Goal: Task Accomplishment & Management: Manage account settings

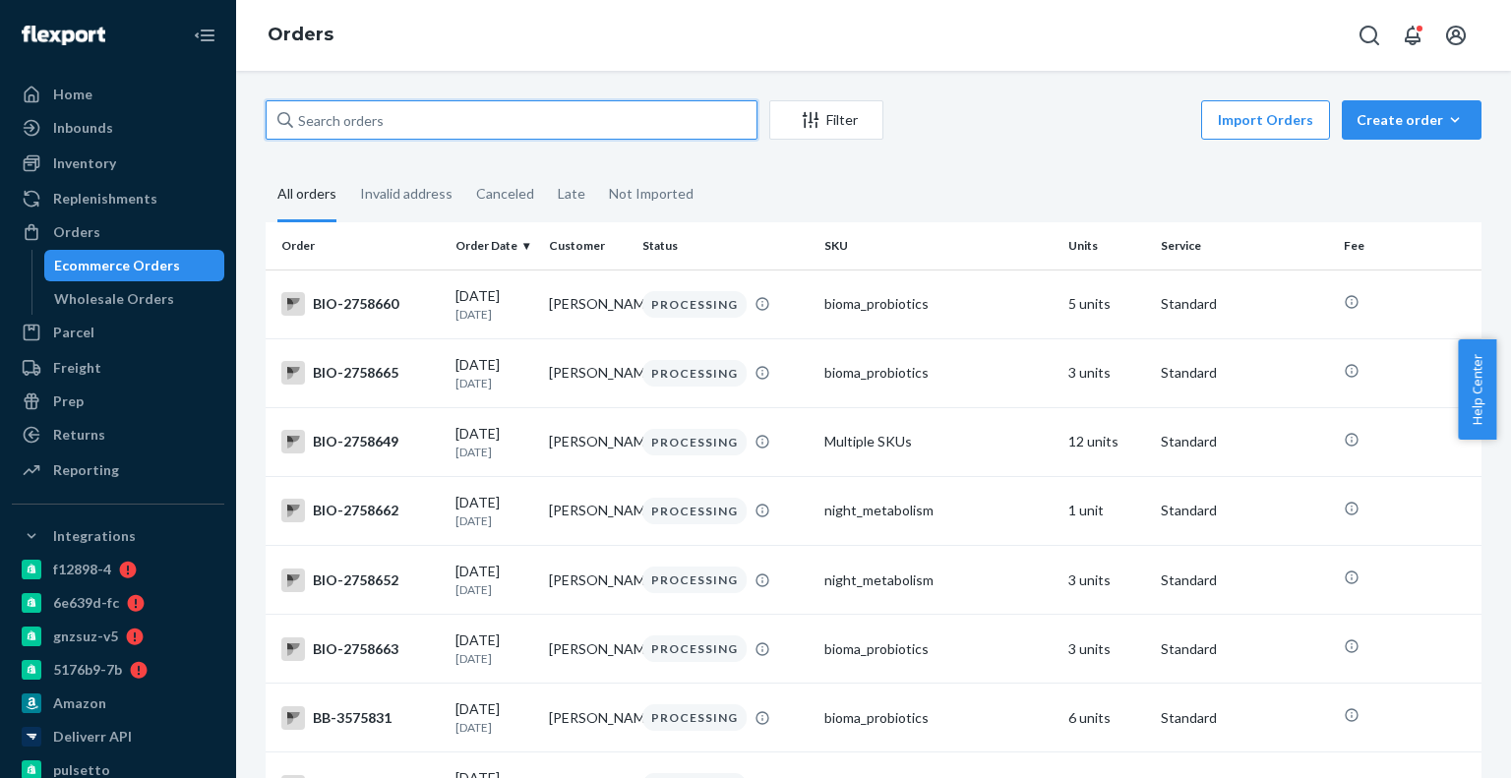
click at [356, 125] on input "text" at bounding box center [512, 119] width 492 height 39
paste input "4084966"
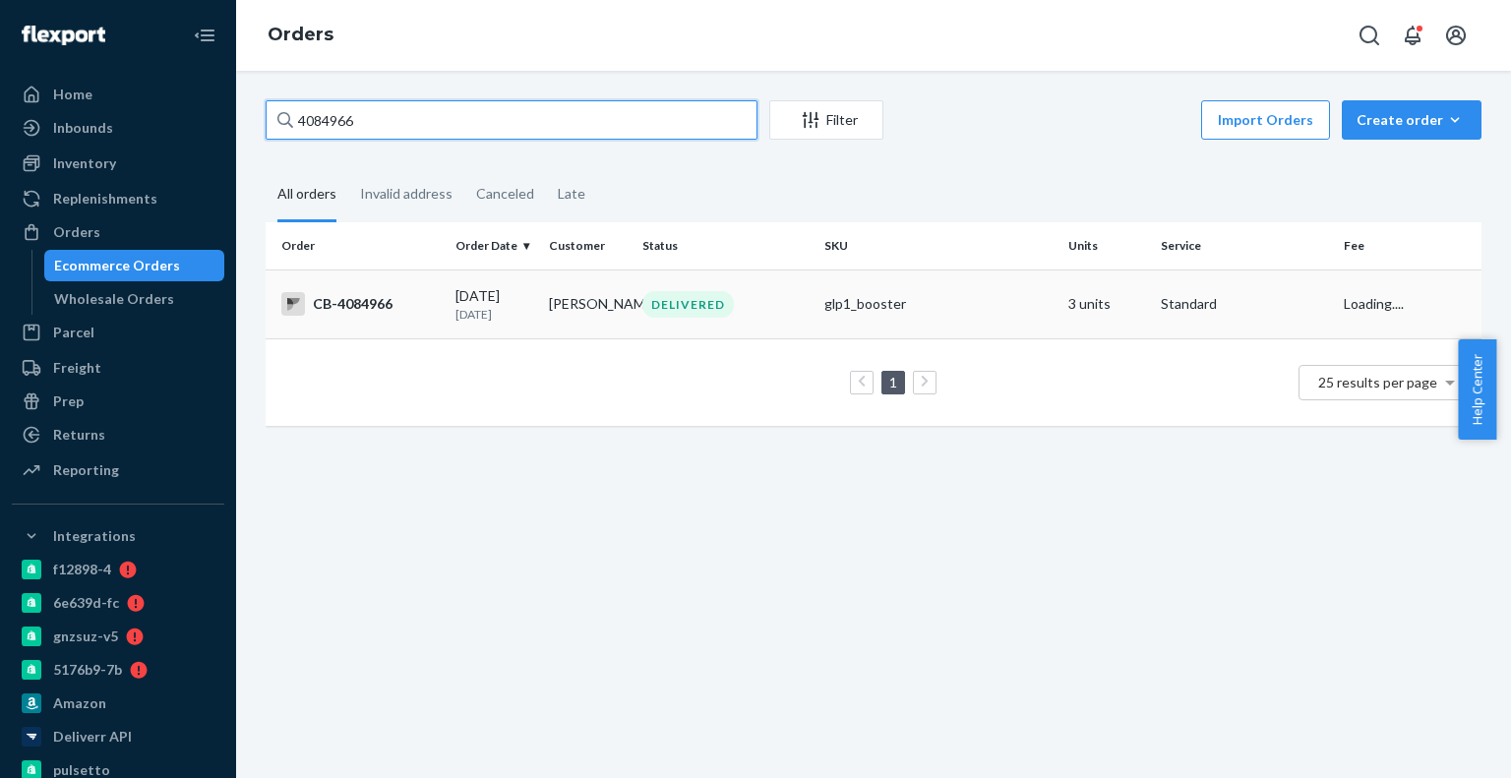
type input "4084966"
click at [488, 309] on p "[DATE]" at bounding box center [495, 314] width 78 height 17
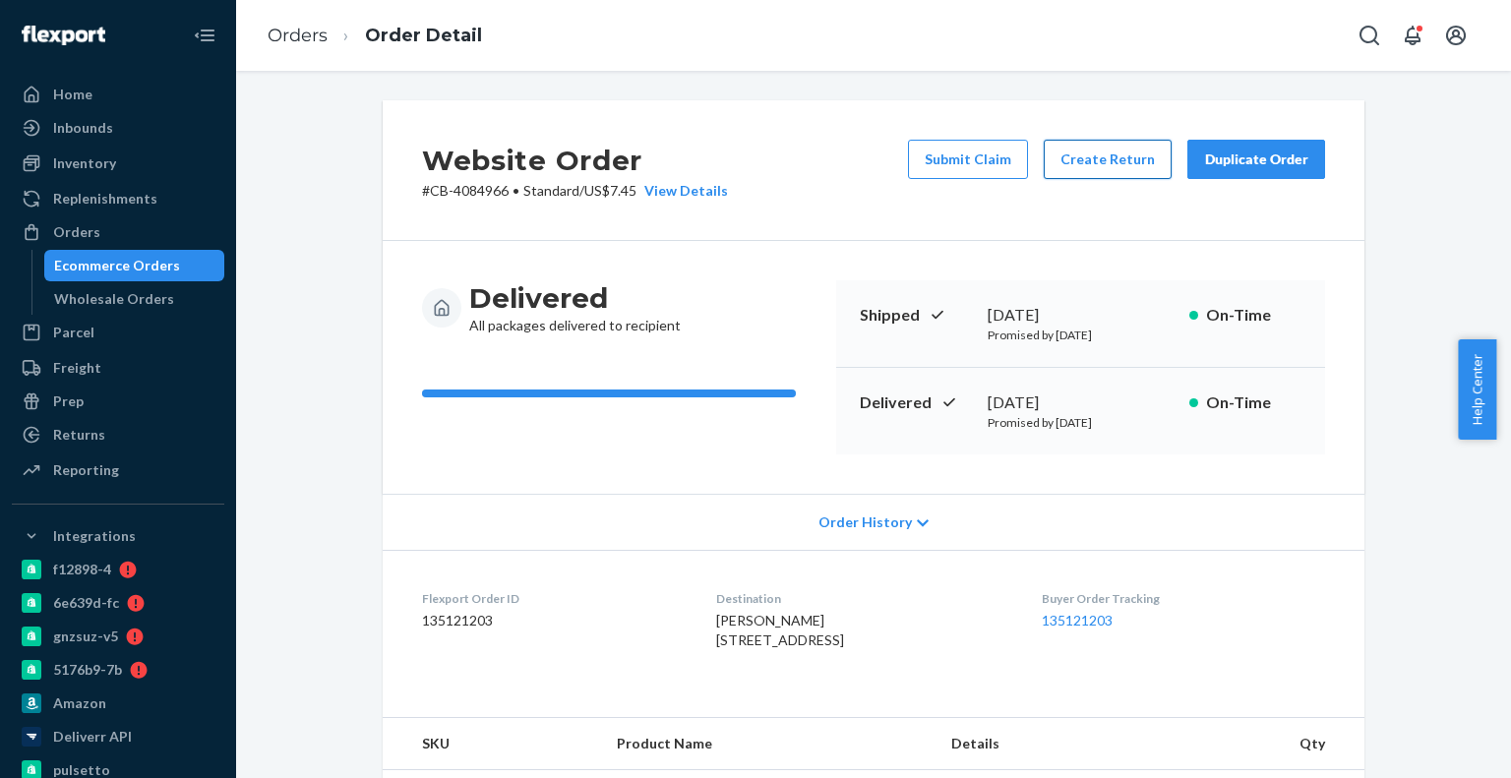
click at [1098, 149] on button "Create Return" at bounding box center [1108, 159] width 128 height 39
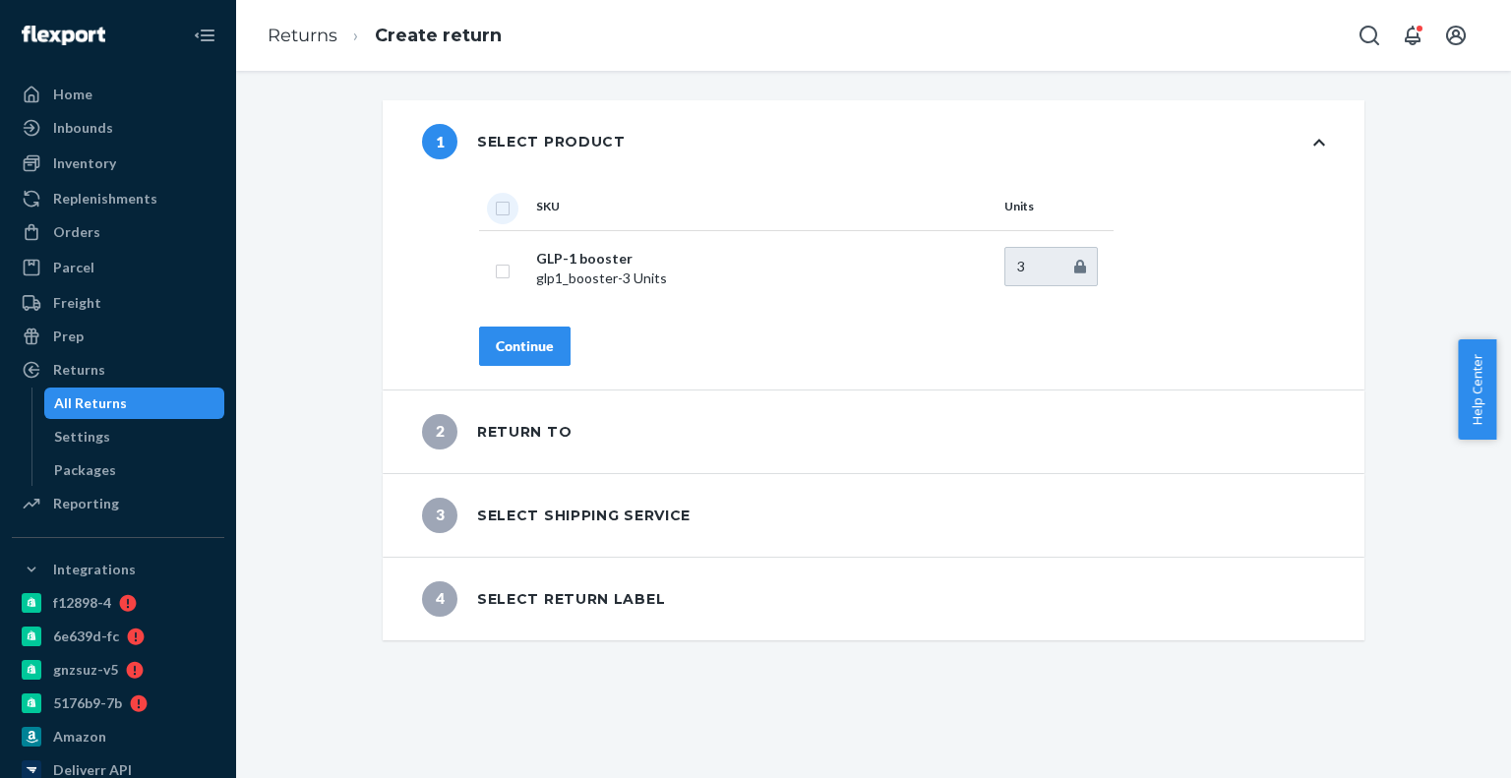
click at [495, 208] on input "checkbox" at bounding box center [503, 206] width 16 height 21
checkbox input "true"
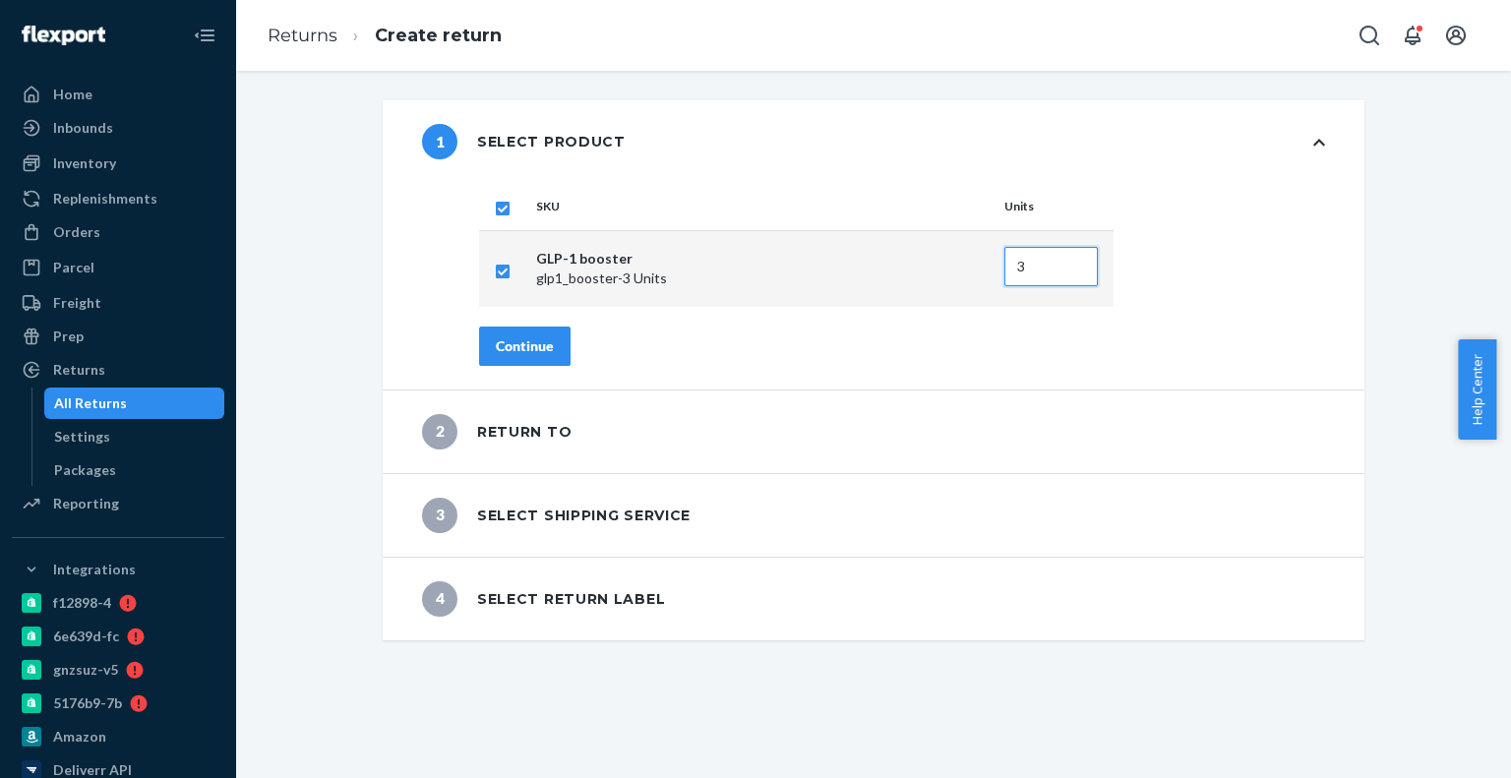
drag, startPoint x: 1001, startPoint y: 273, endPoint x: 890, endPoint y: 263, distance: 111.6
click at [890, 263] on tr "GLP-1 booster glp1_booster - 3 Units 3" at bounding box center [796, 268] width 635 height 77
drag, startPoint x: 1021, startPoint y: 276, endPoint x: 1071, endPoint y: 276, distance: 49.2
click at [1071, 276] on tr "GLP-1 booster glp1_booster - 3 Units 3" at bounding box center [796, 268] width 635 height 77
click at [893, 239] on tr "GLP-1 booster glp1_booster - 3 Units 3" at bounding box center [796, 268] width 635 height 77
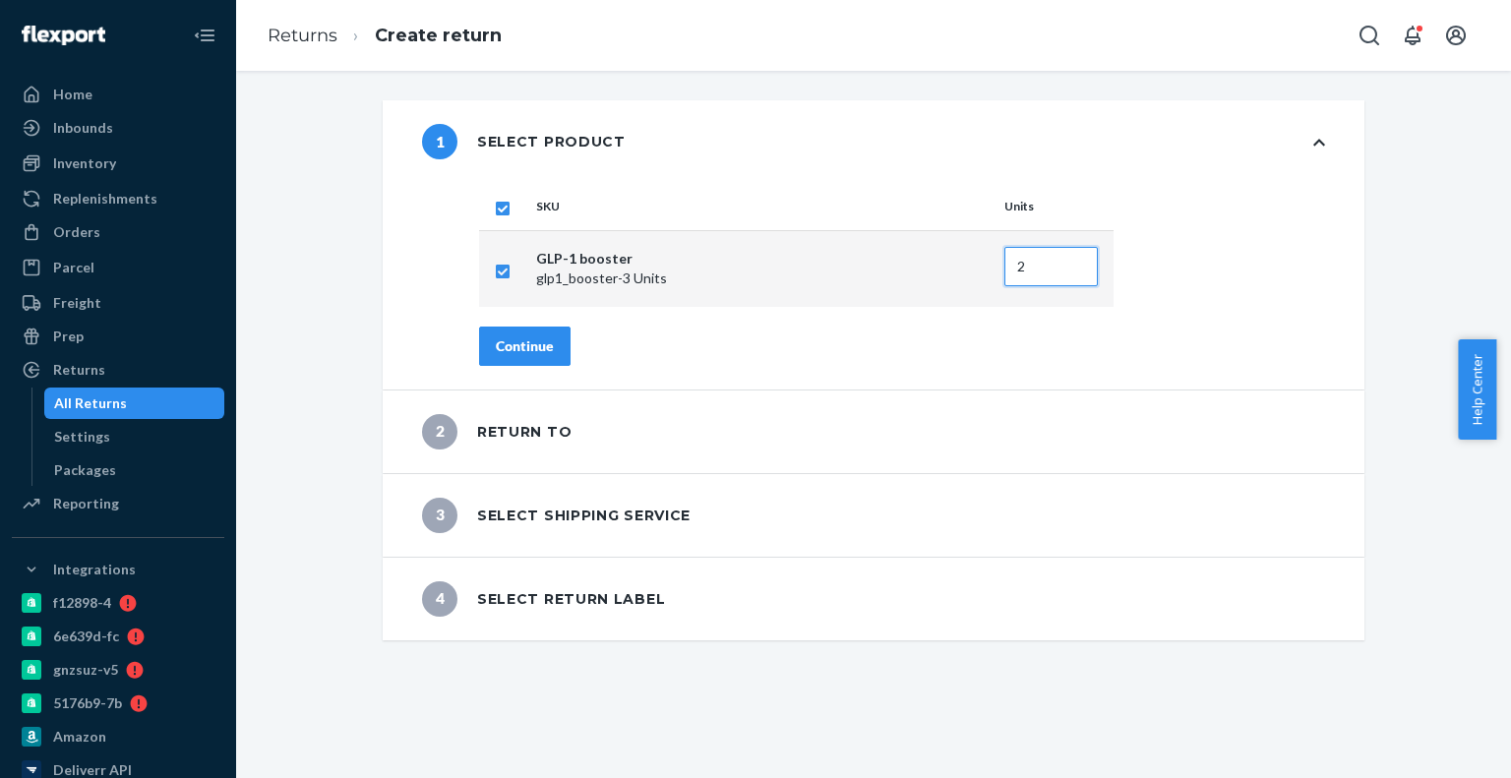
type input "2"
click at [521, 342] on div "Continue" at bounding box center [525, 347] width 58 height 20
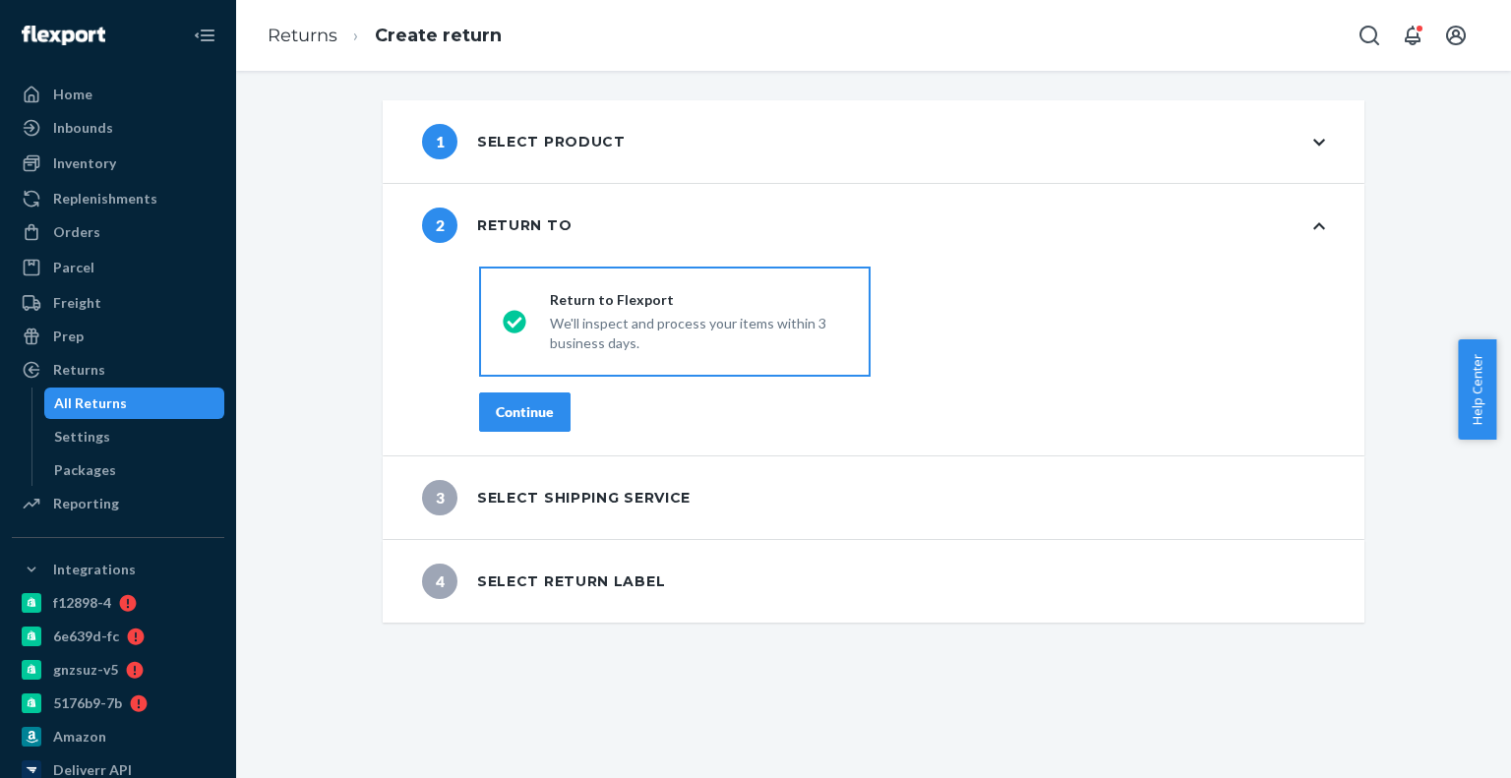
click at [519, 403] on div "Continue" at bounding box center [525, 412] width 58 height 20
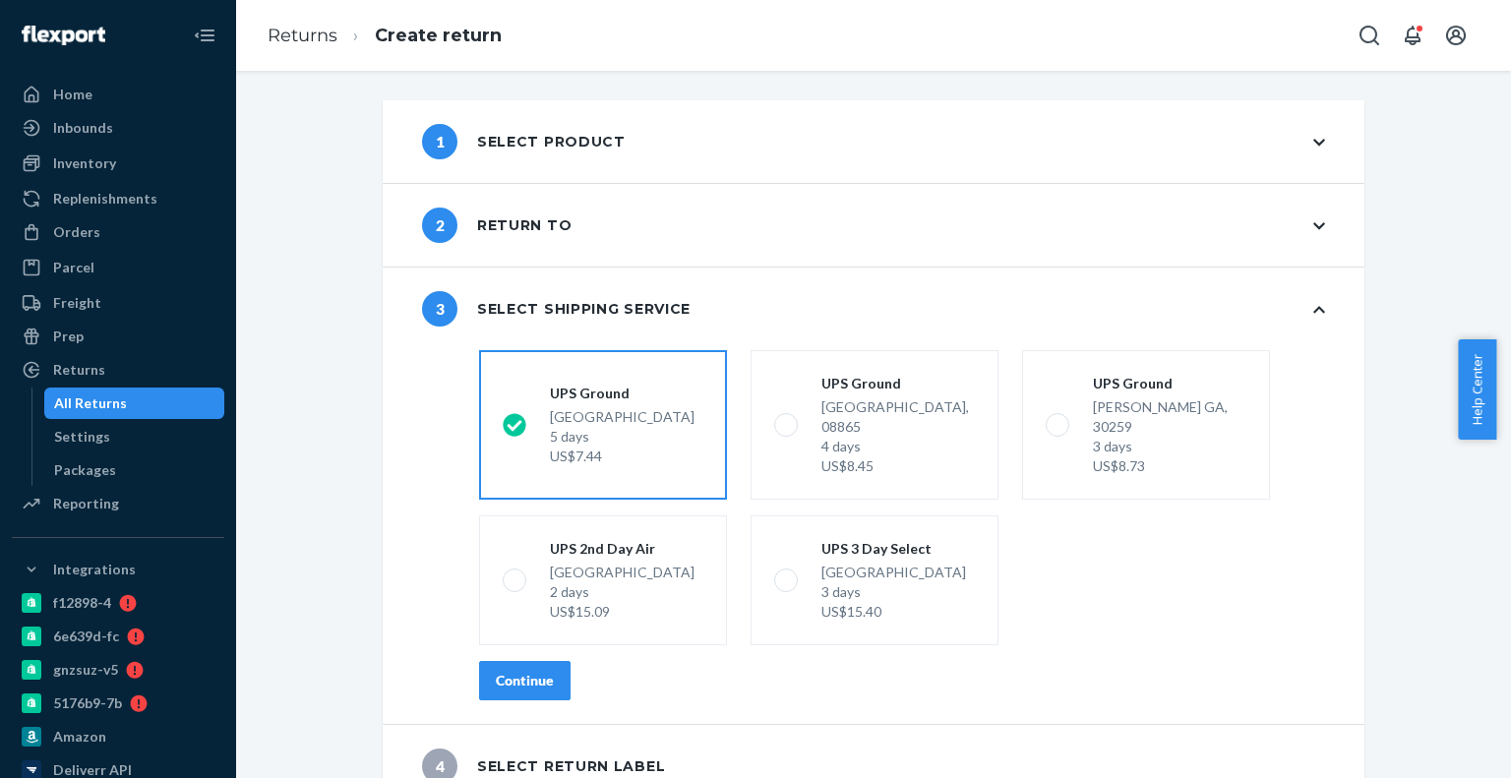
click at [516, 671] on div "Continue" at bounding box center [525, 681] width 58 height 20
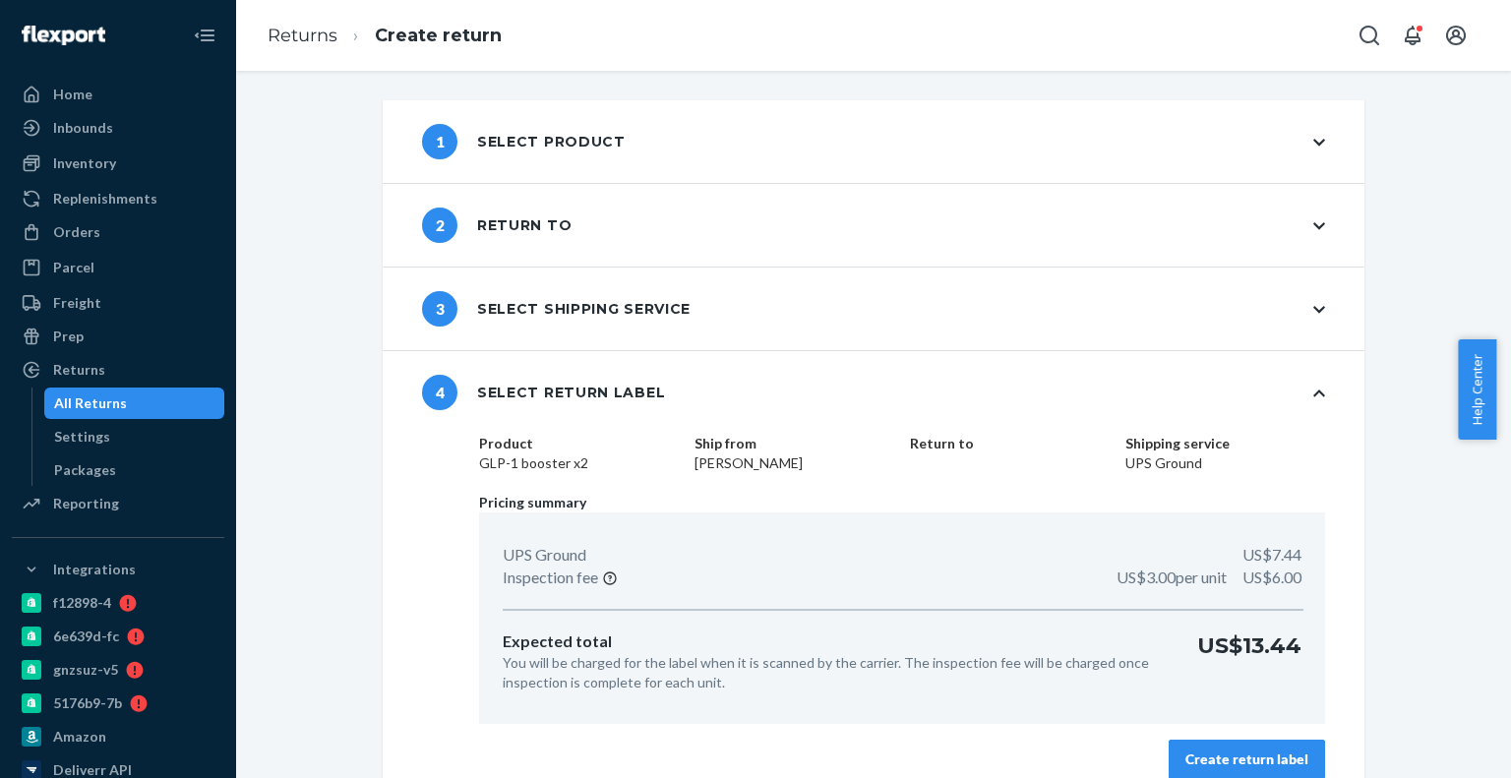
click at [1309, 764] on button "Create return label" at bounding box center [1247, 759] width 156 height 39
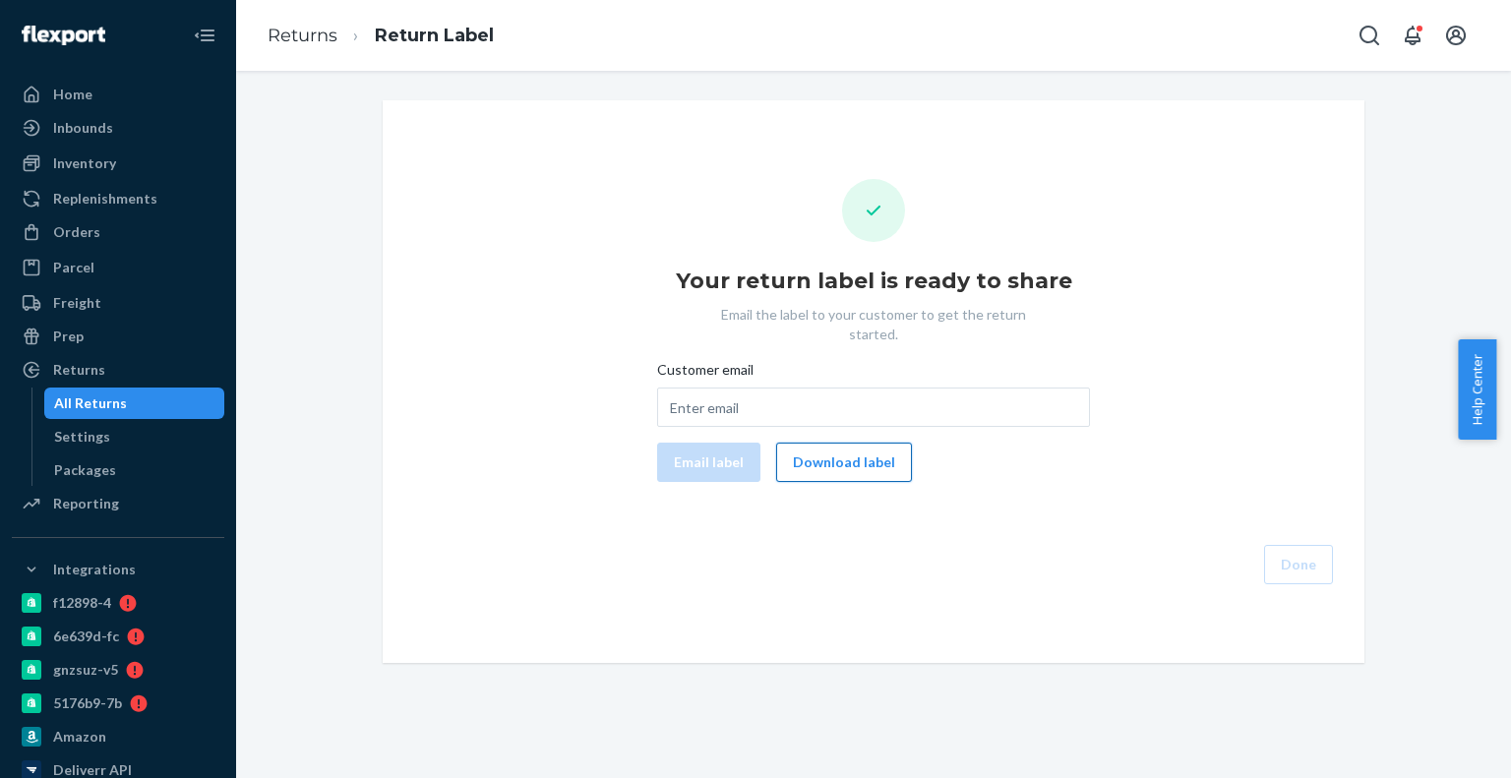
click at [852, 460] on button "Download label" at bounding box center [844, 462] width 136 height 39
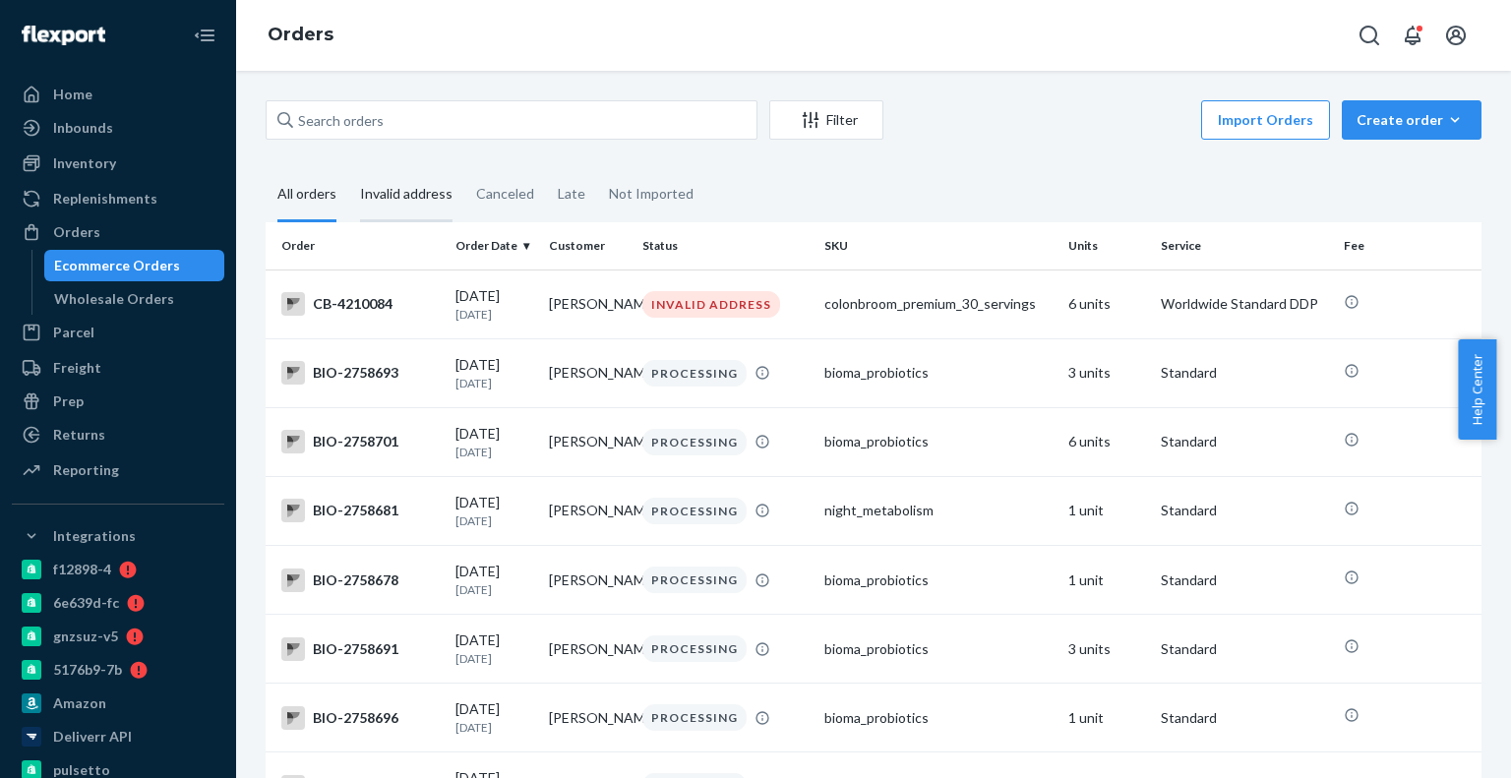
click at [371, 169] on div "Invalid address" at bounding box center [406, 195] width 92 height 54
click at [348, 168] on input "Invalid address" at bounding box center [348, 168] width 0 height 0
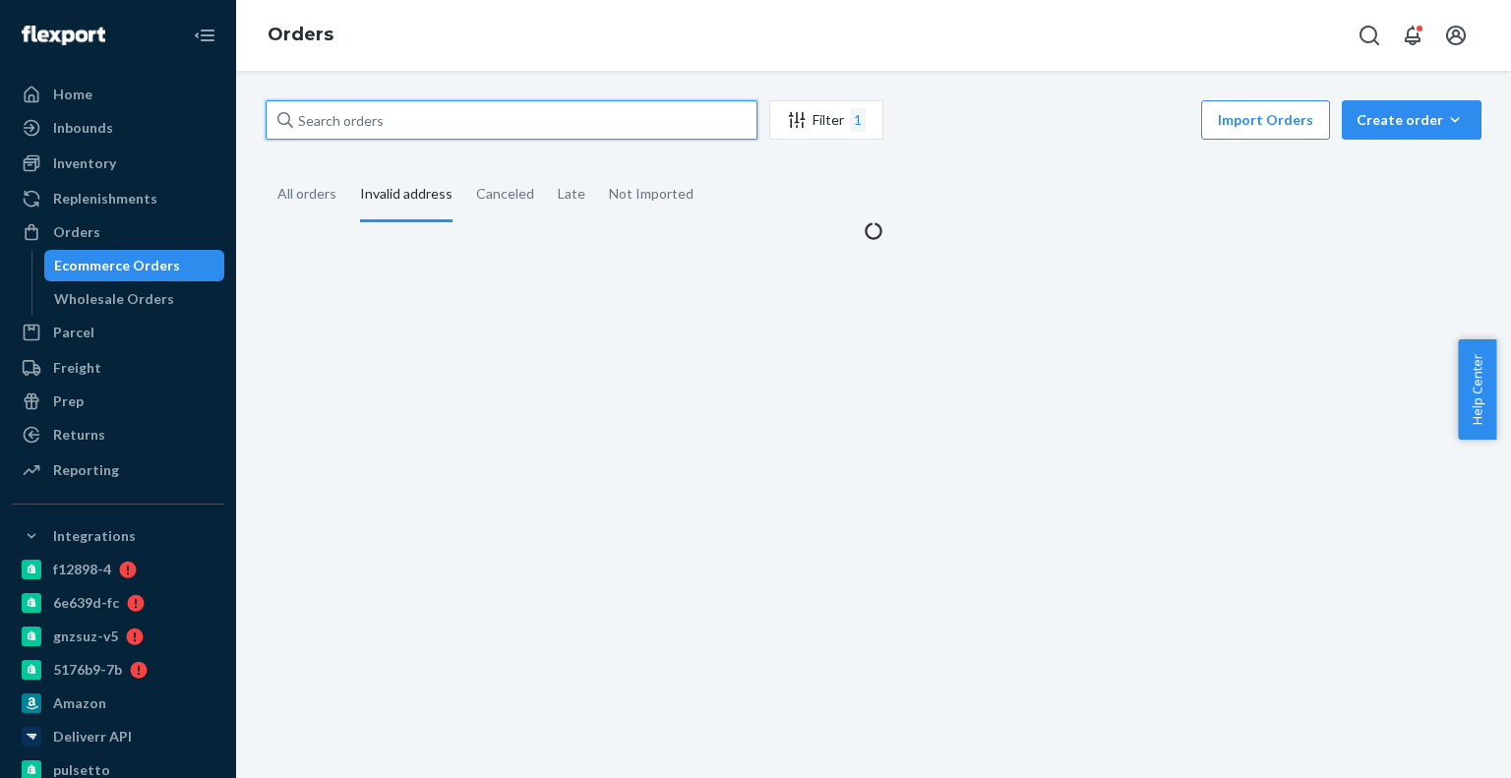
click at [401, 117] on input "text" at bounding box center [512, 119] width 492 height 39
paste input "4191286"
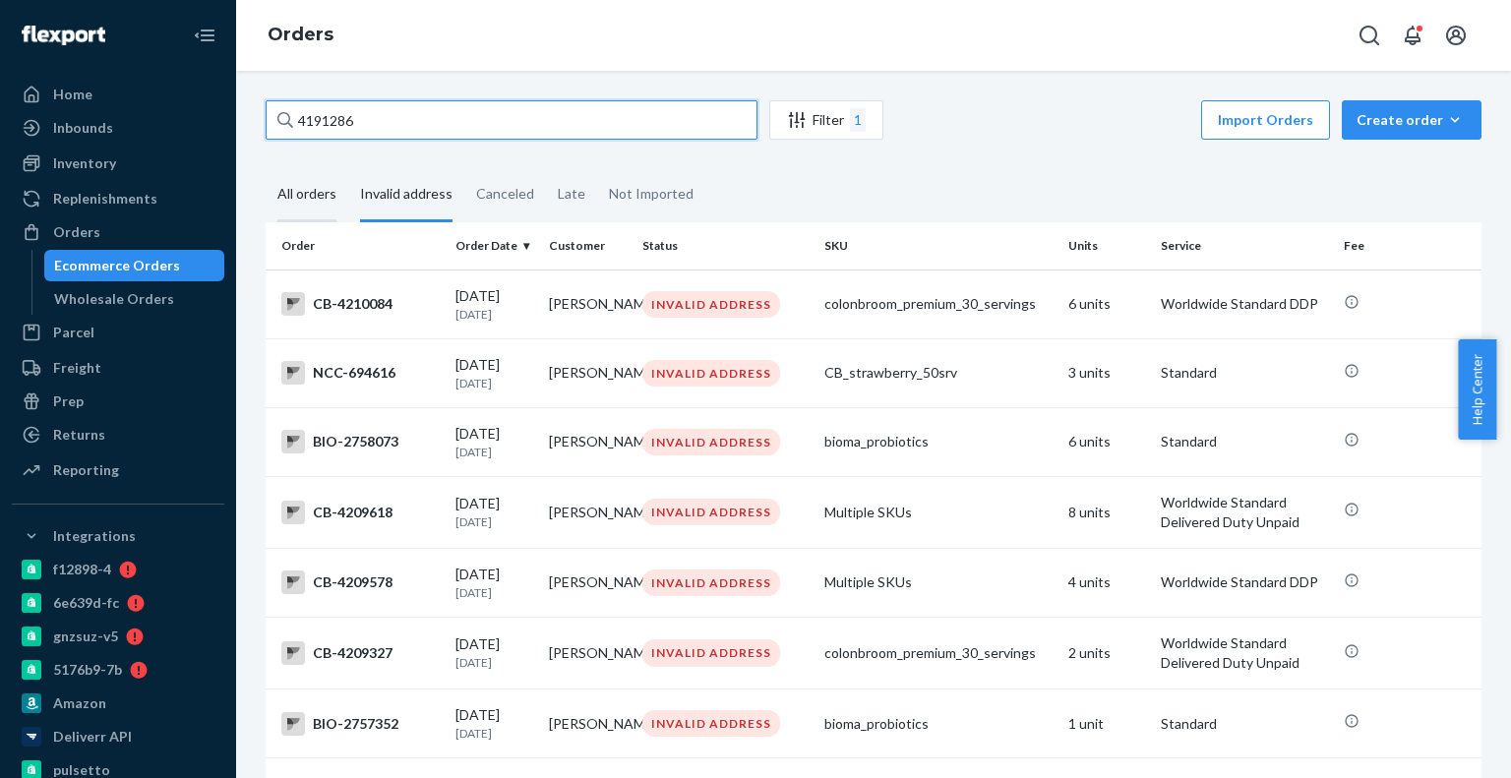
type input "4191286"
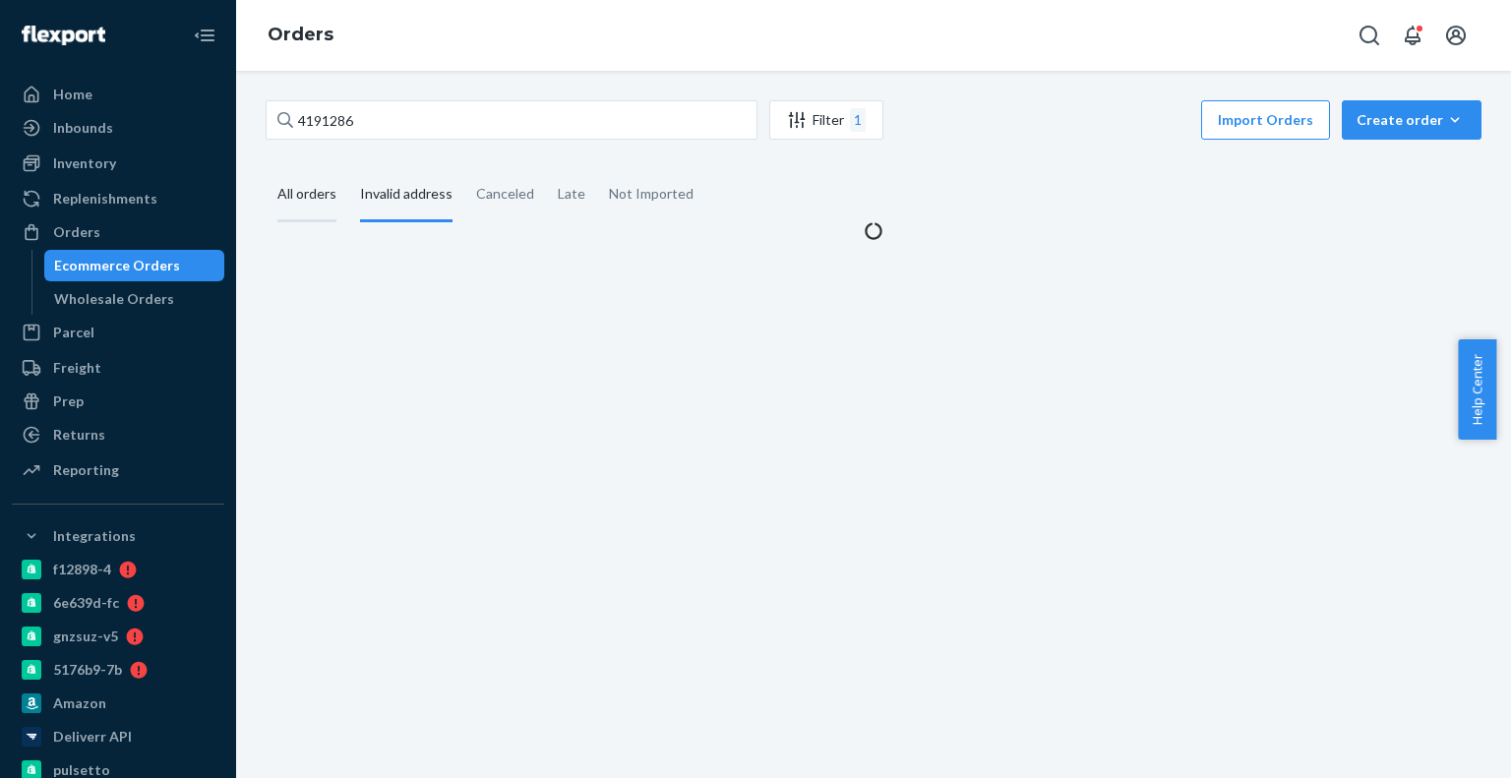
click at [303, 185] on div "All orders" at bounding box center [306, 195] width 59 height 54
click at [266, 168] on input "All orders" at bounding box center [266, 168] width 0 height 0
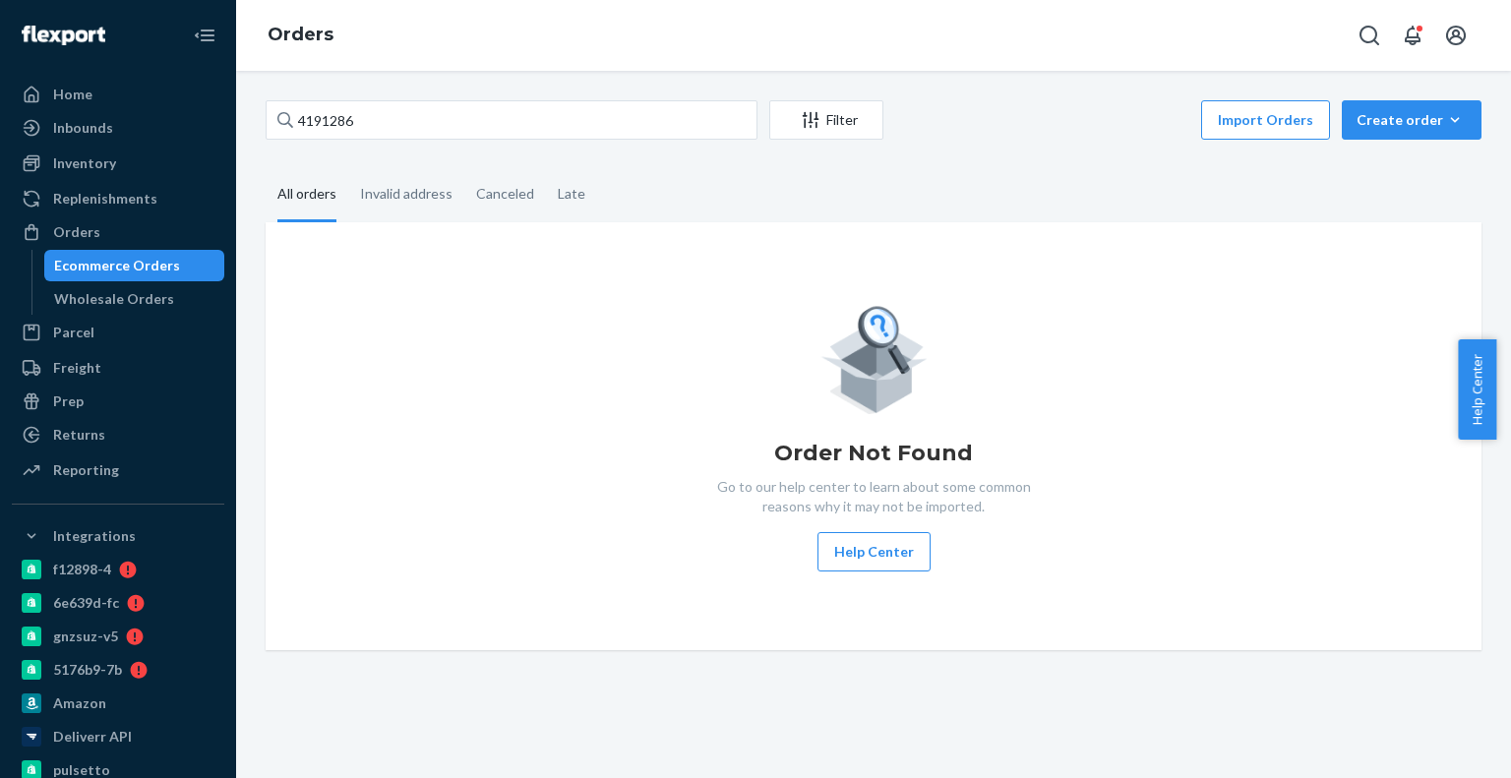
click at [370, 331] on div "Order Not Found Go to our help center to learn about some common reasons why it…" at bounding box center [873, 436] width 1185 height 271
click at [118, 259] on div "Ecommerce Orders" at bounding box center [117, 266] width 126 height 20
click at [139, 166] on div "Inventory" at bounding box center [118, 164] width 209 height 28
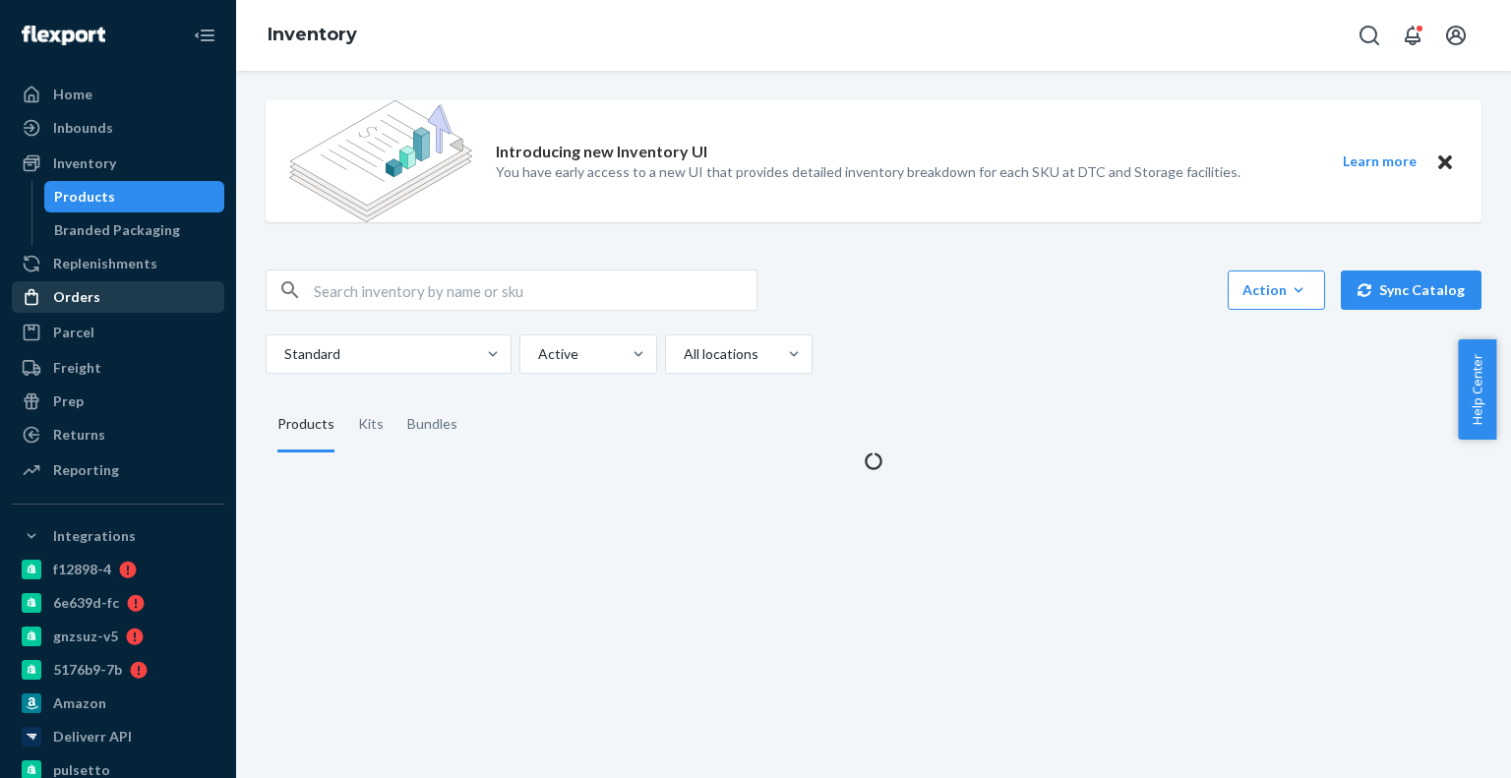
click at [96, 301] on div "Orders" at bounding box center [118, 297] width 209 height 28
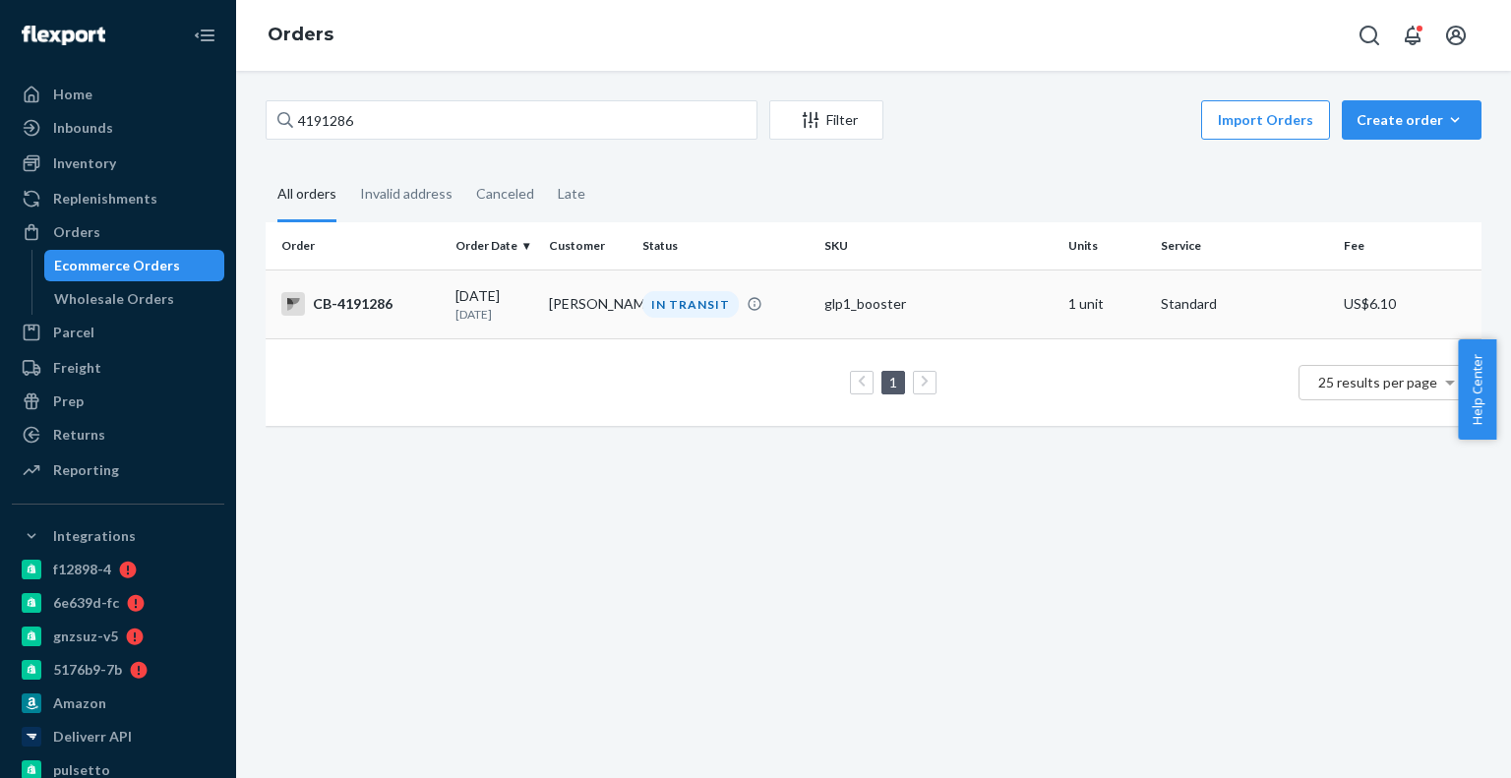
click at [550, 328] on td "[PERSON_NAME]" at bounding box center [587, 304] width 93 height 69
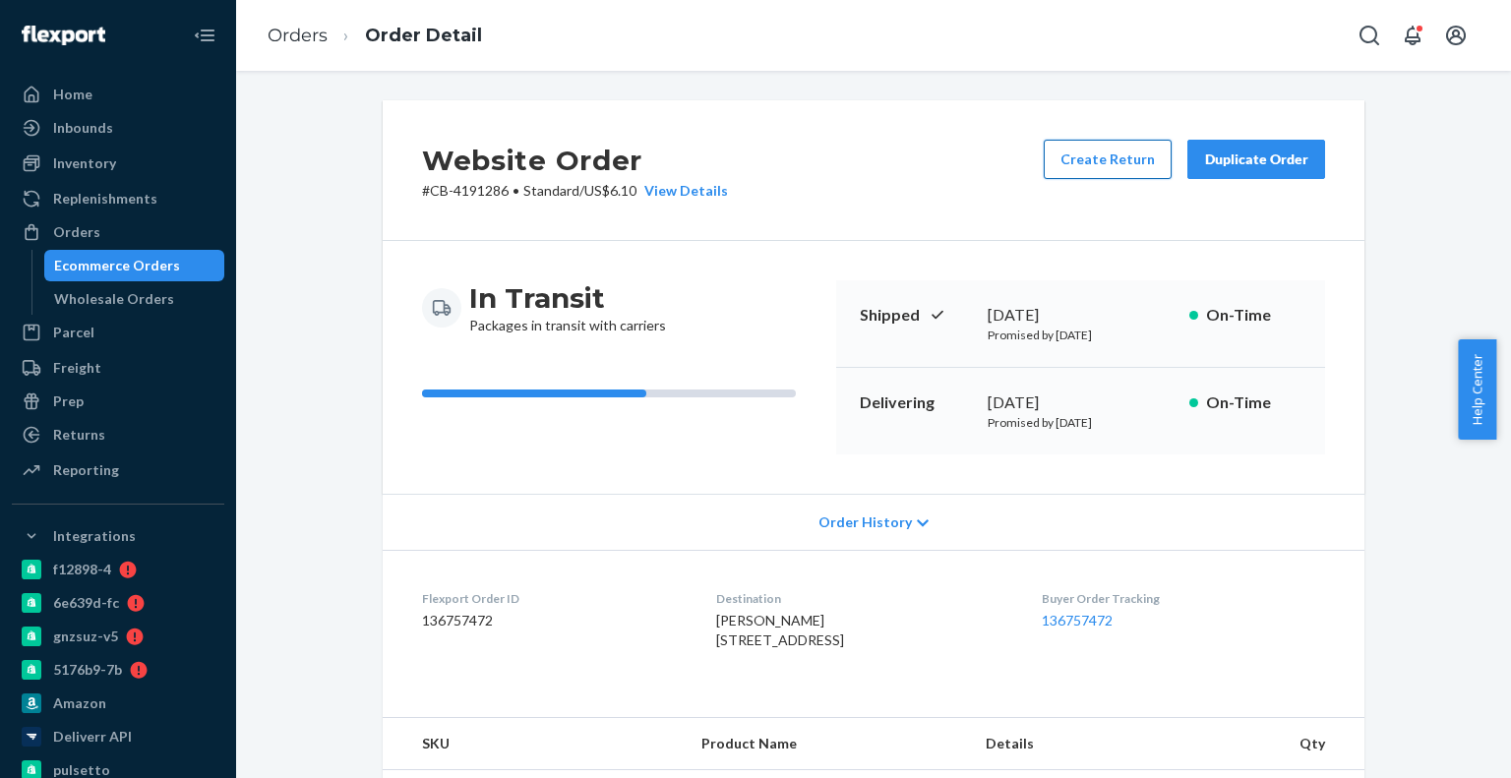
click at [1163, 176] on button "Create Return" at bounding box center [1108, 159] width 128 height 39
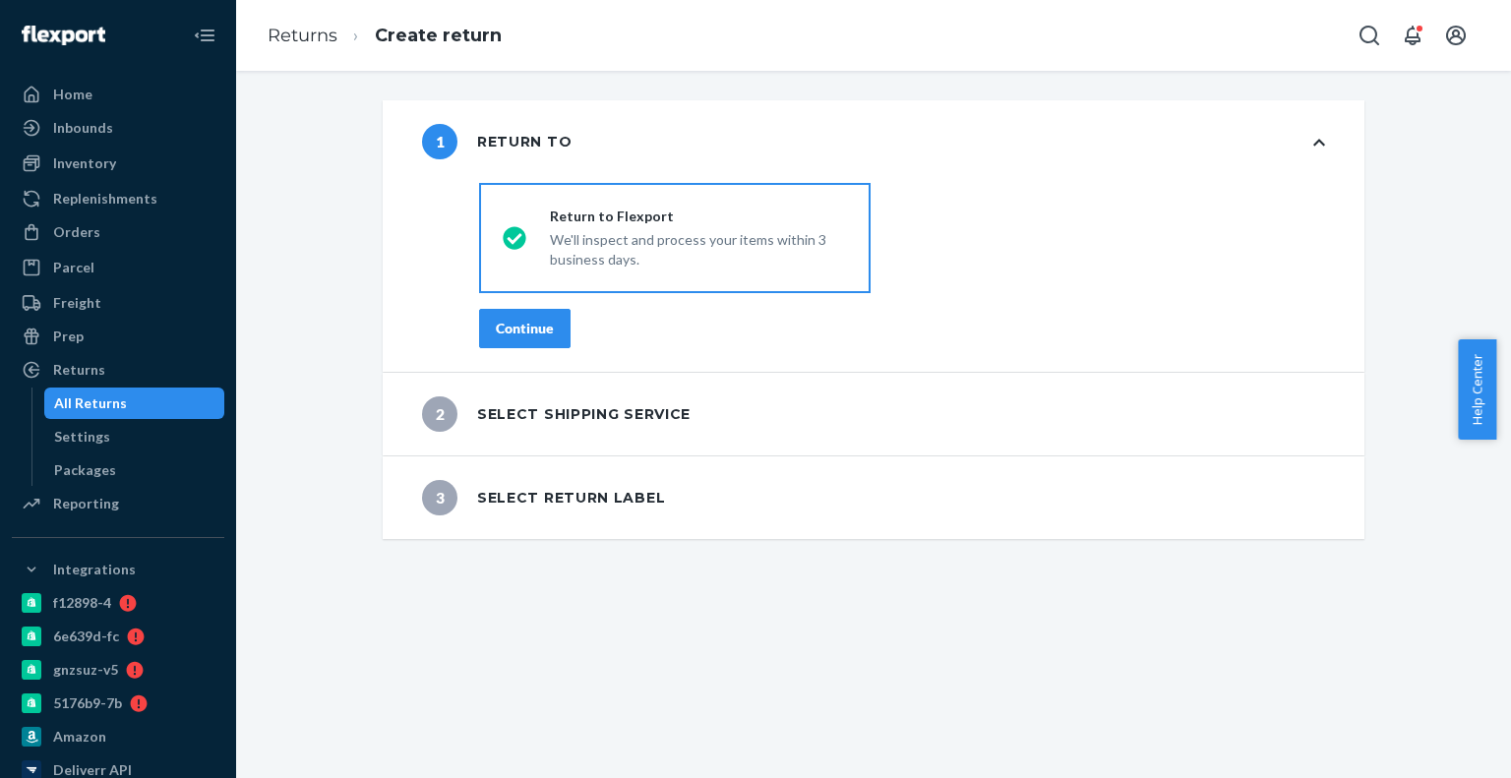
click at [499, 345] on button "Continue" at bounding box center [525, 328] width 92 height 39
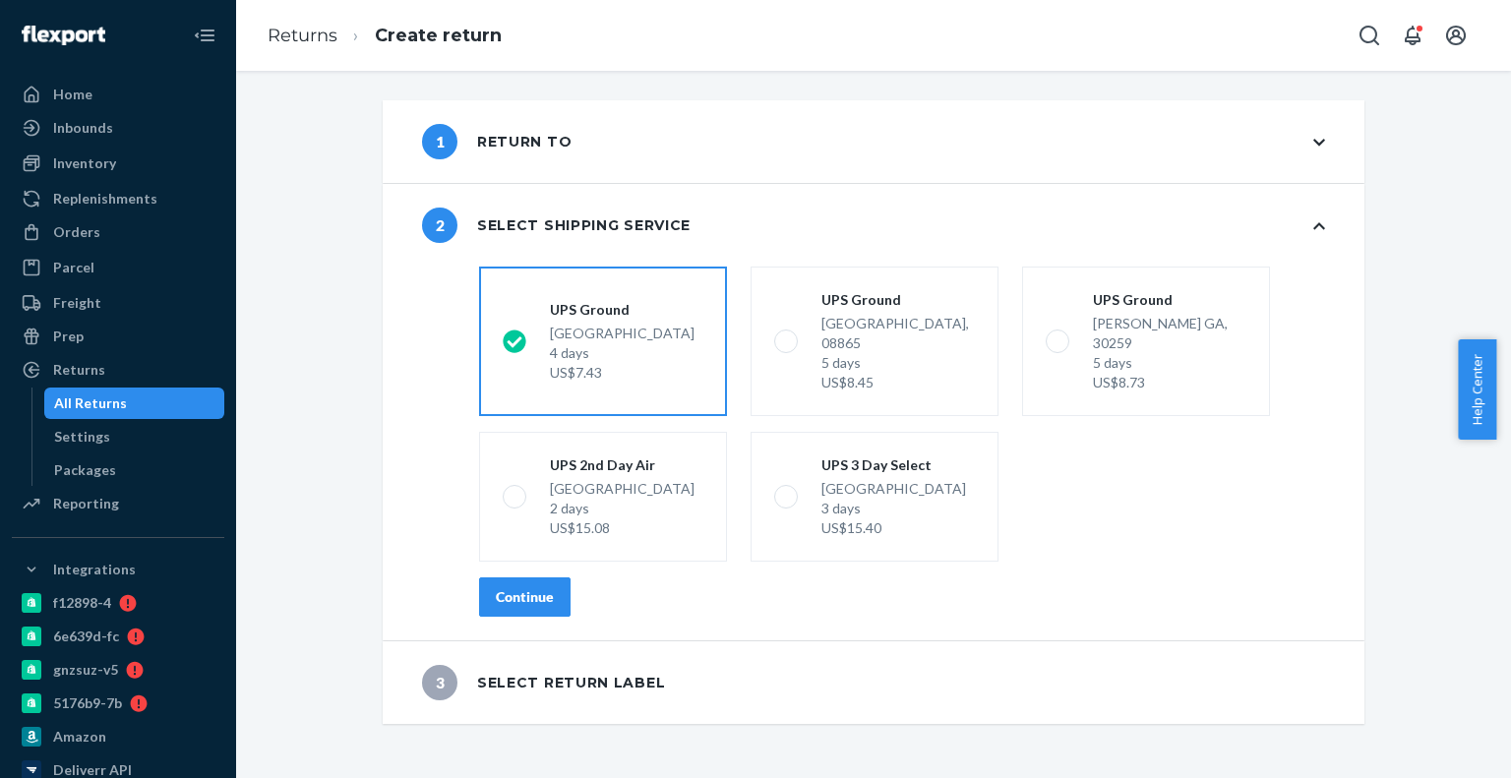
click at [520, 587] on div "Continue" at bounding box center [525, 597] width 58 height 20
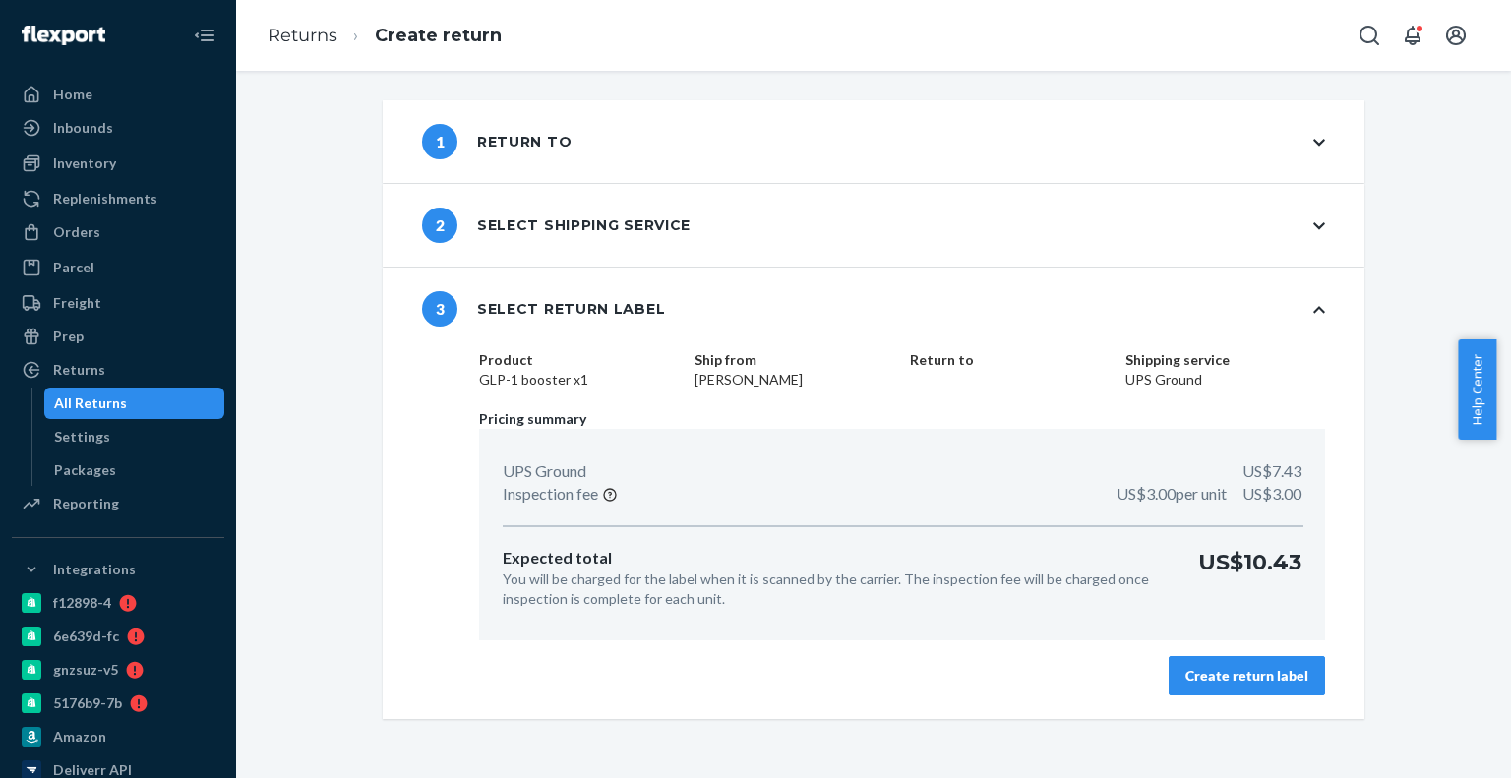
click at [1245, 689] on button "Create return label" at bounding box center [1247, 675] width 156 height 39
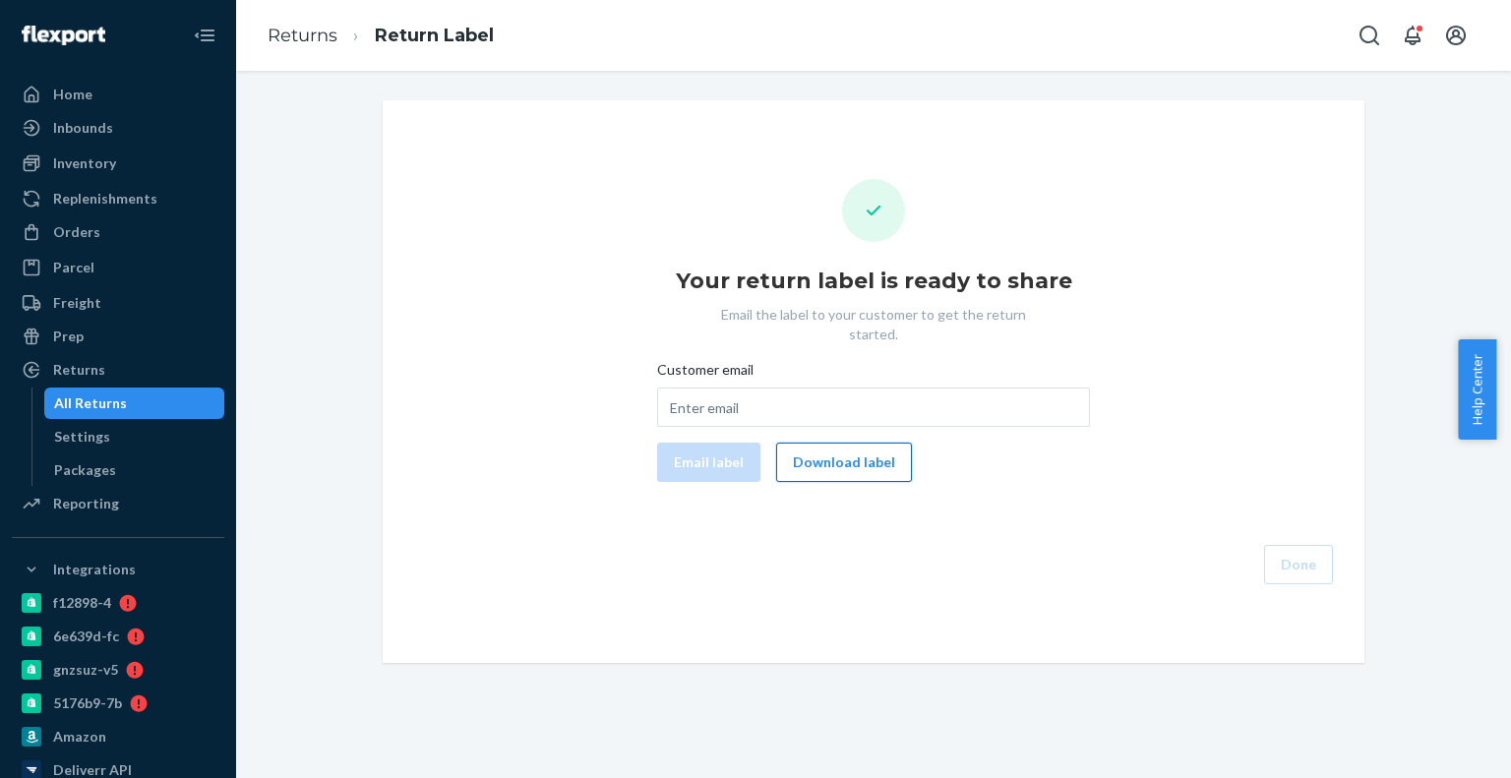
click at [853, 455] on button "Download label" at bounding box center [844, 462] width 136 height 39
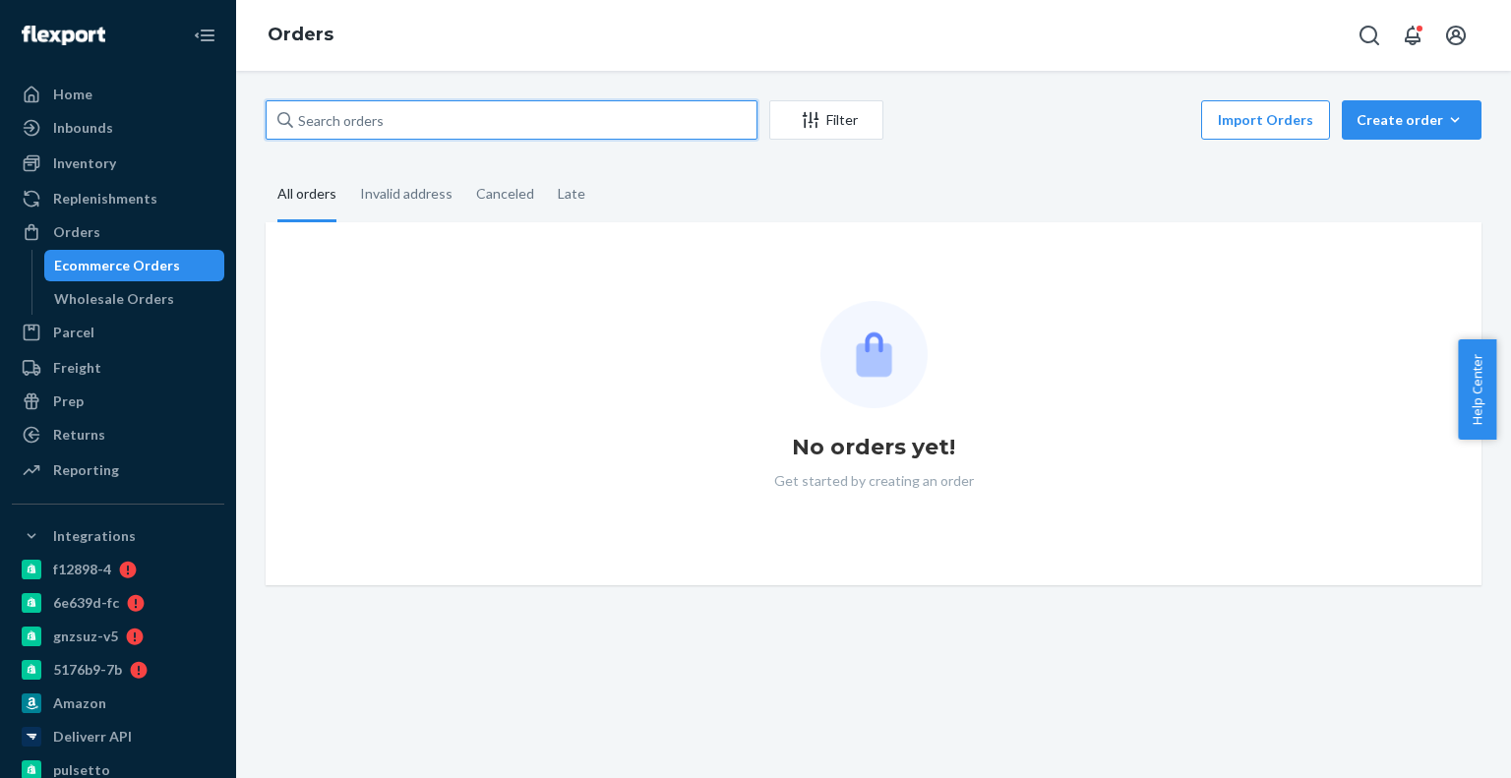
click at [299, 101] on input "text" at bounding box center [512, 119] width 492 height 39
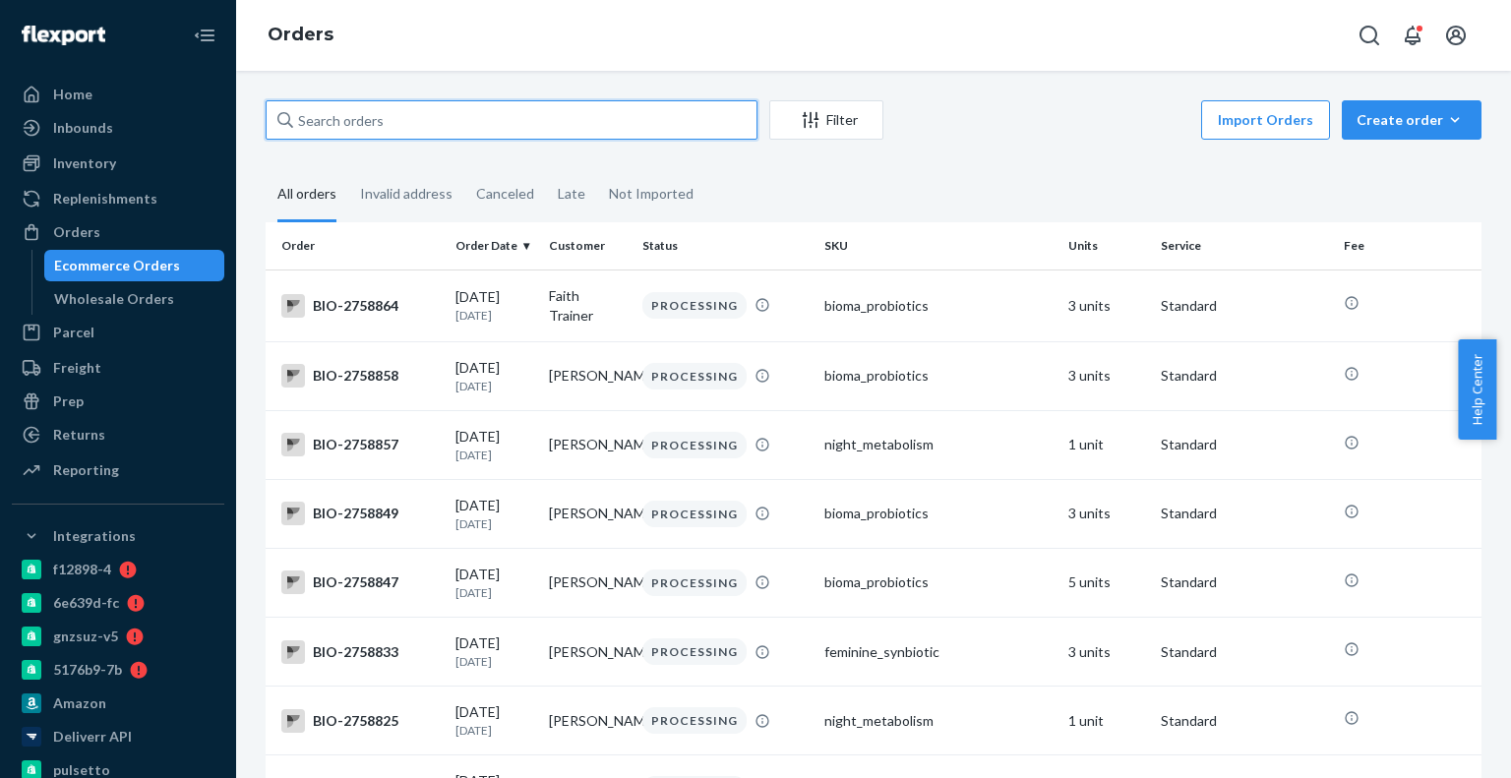
paste input "4128110"
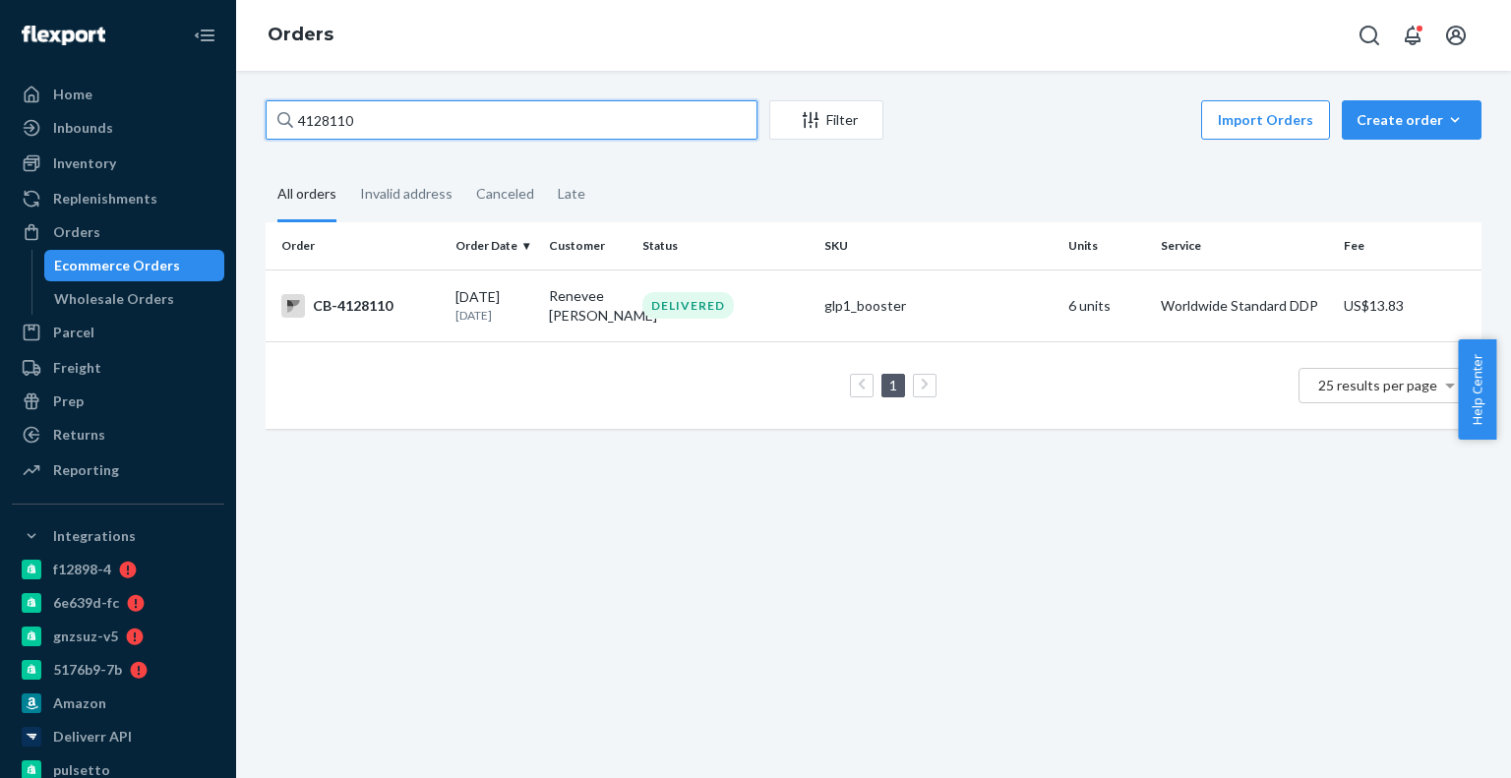
type input "4128110"
click at [603, 339] on td "Renevee Daigle" at bounding box center [587, 306] width 93 height 72
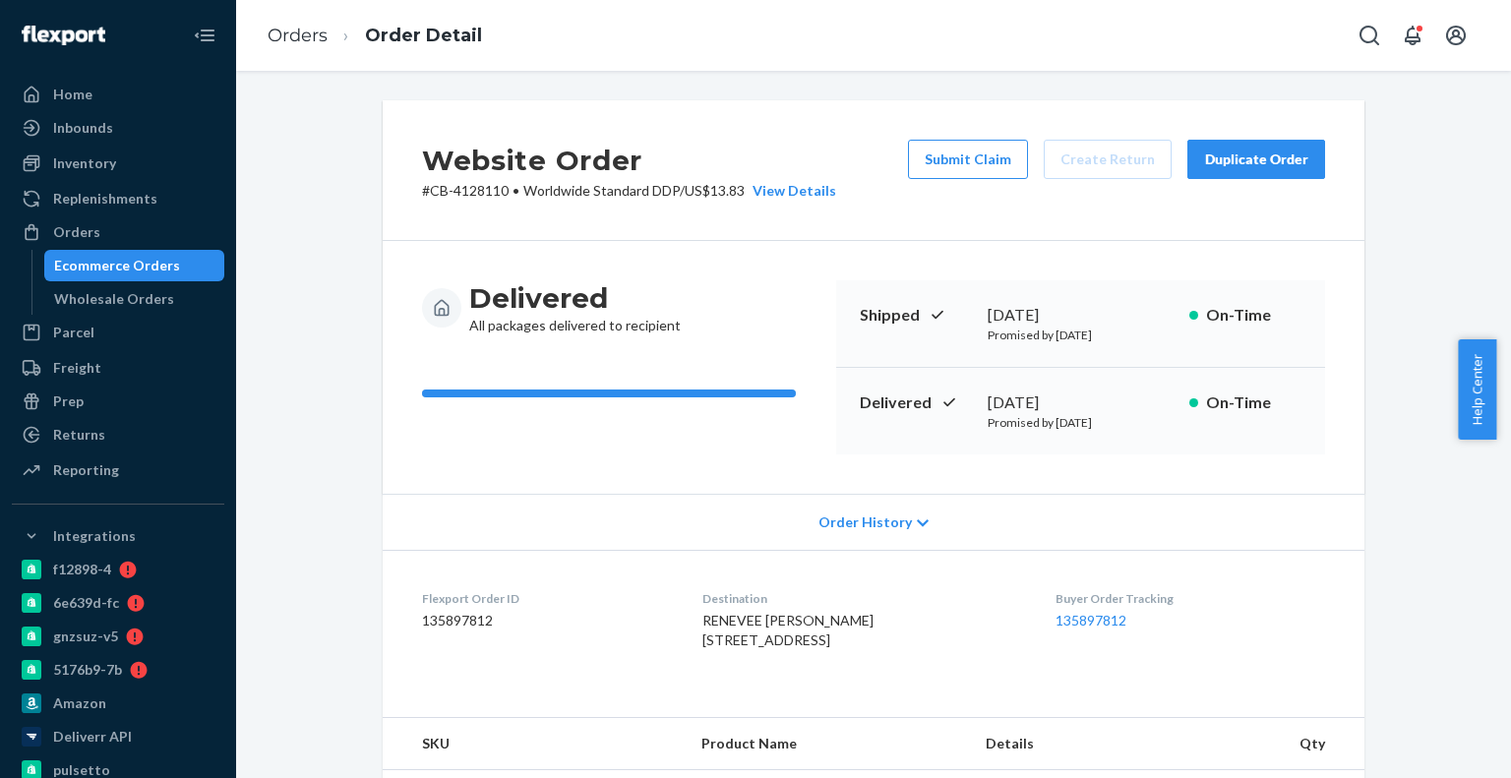
click at [156, 265] on div "Ecommerce Orders" at bounding box center [117, 266] width 126 height 20
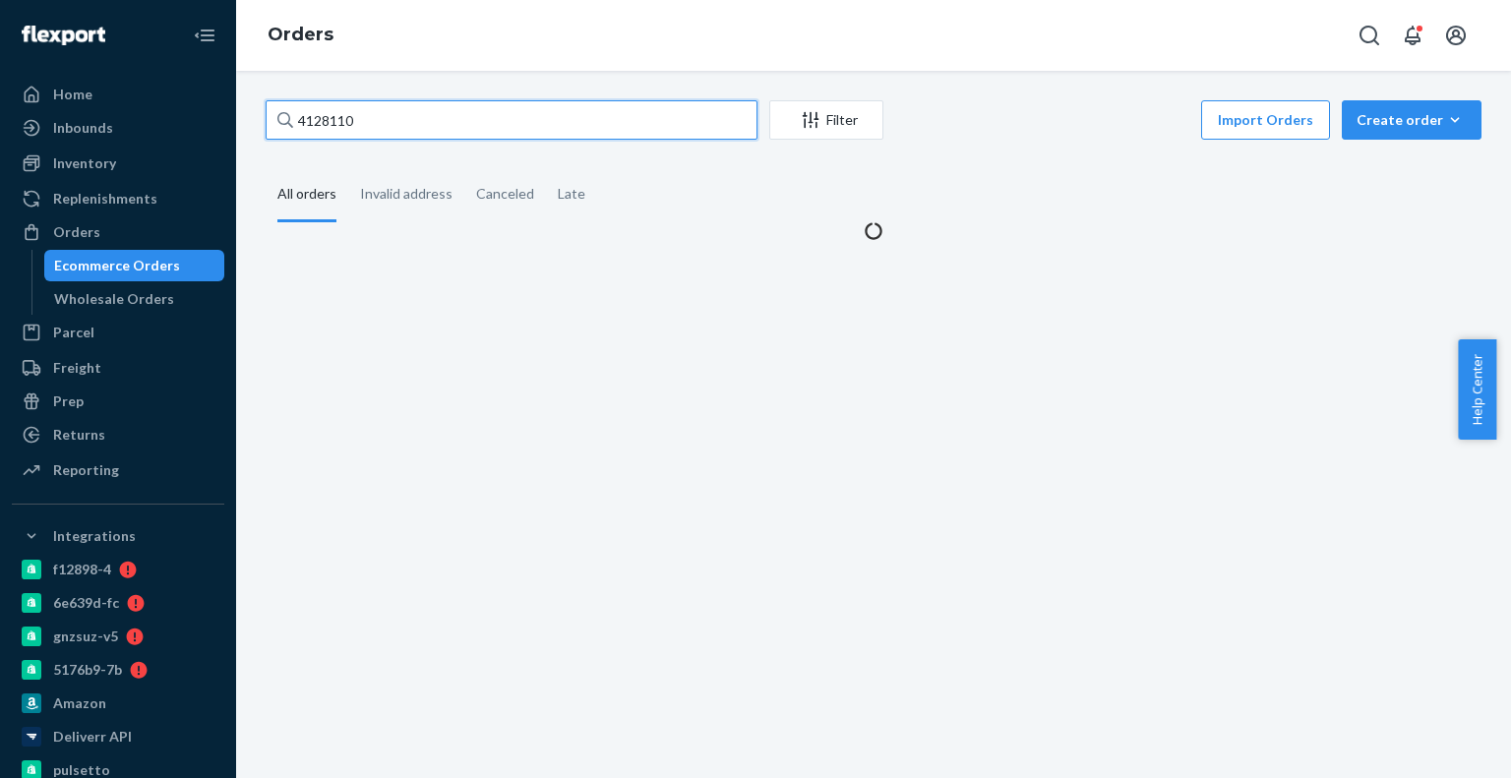
click at [465, 137] on input "4128110" at bounding box center [512, 119] width 492 height 39
paste input "55613"
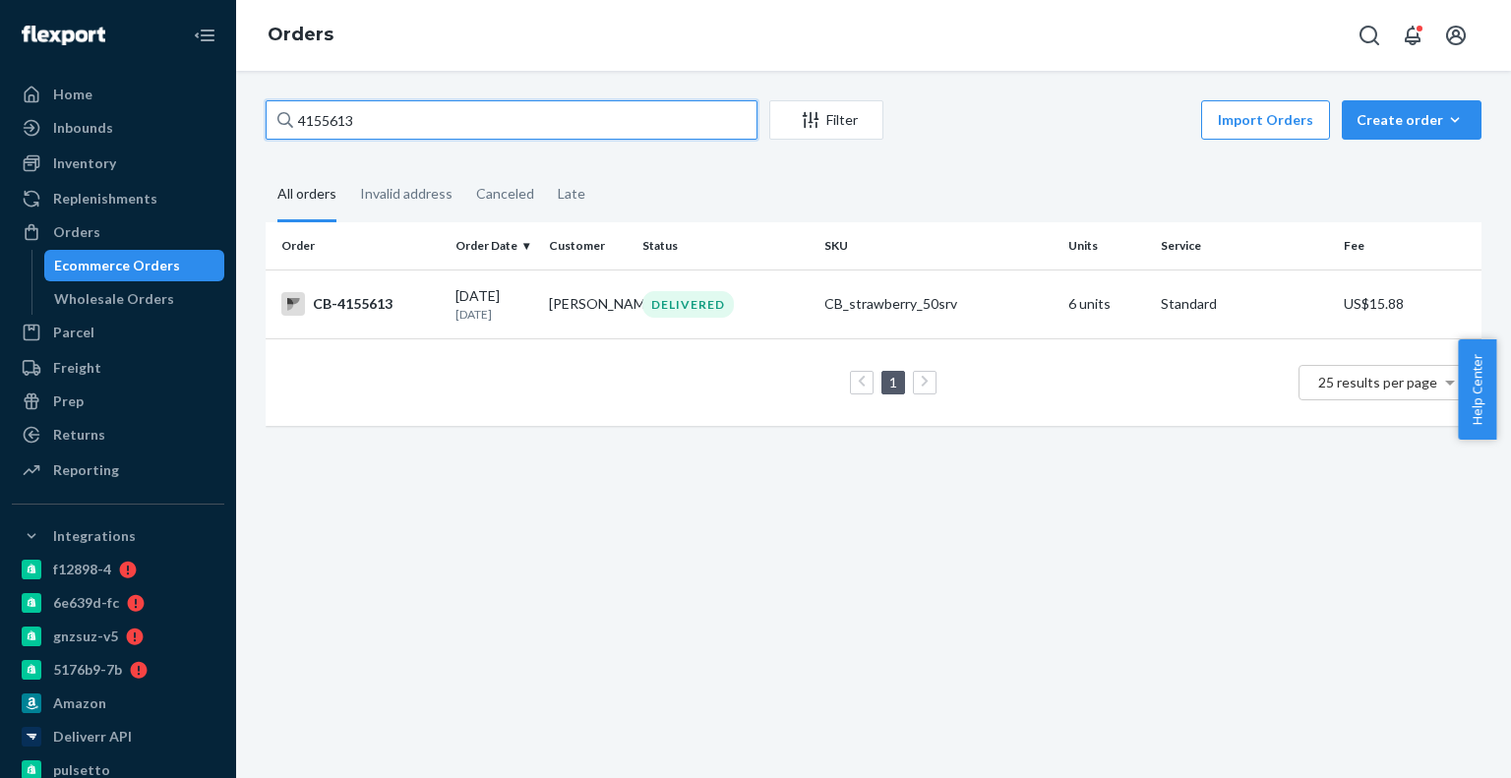
type input "4155613"
click at [656, 304] on div "DELIVERED" at bounding box center [689, 304] width 92 height 27
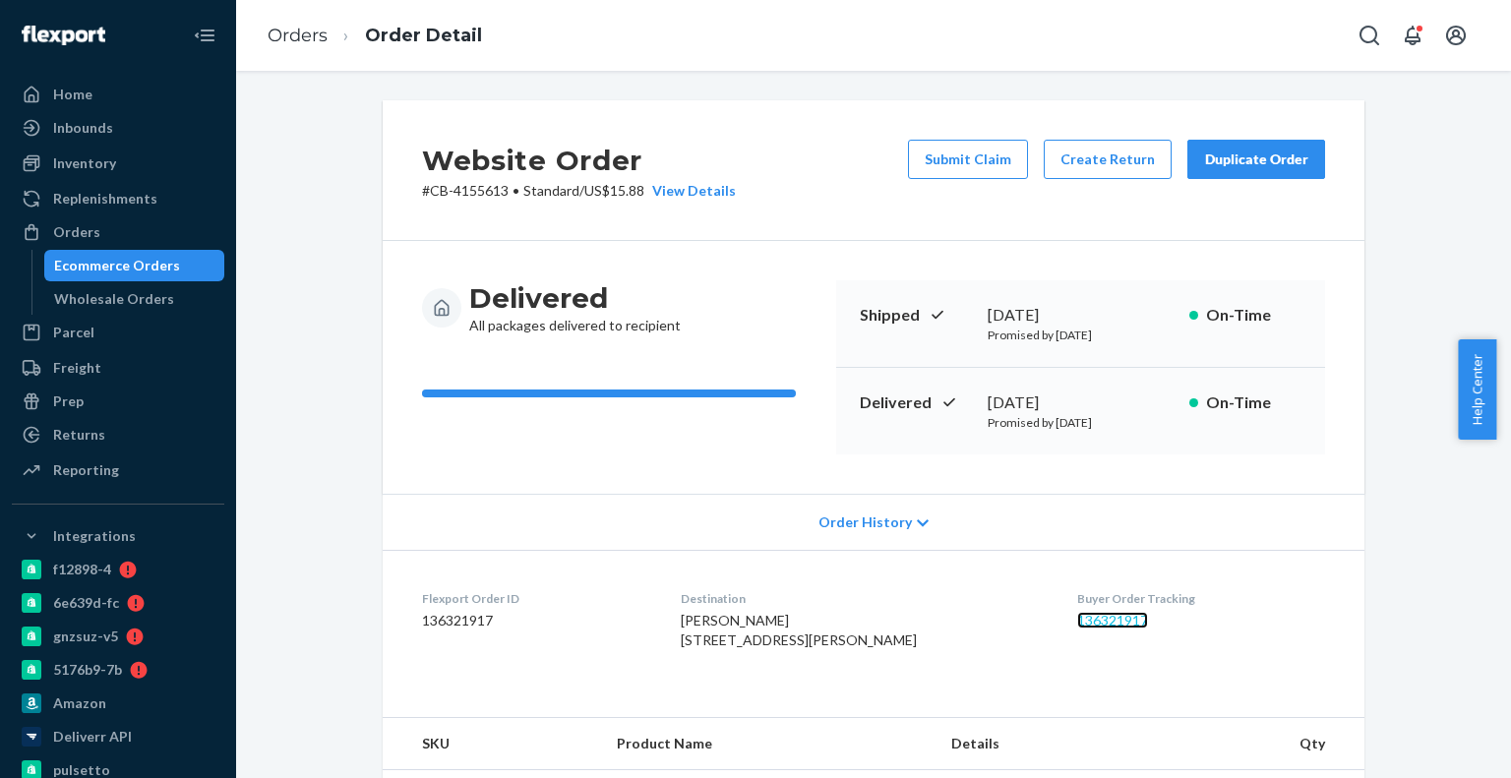
click at [1077, 614] on link "136321917" at bounding box center [1112, 620] width 71 height 17
click at [1147, 146] on button "Create Return" at bounding box center [1108, 159] width 128 height 39
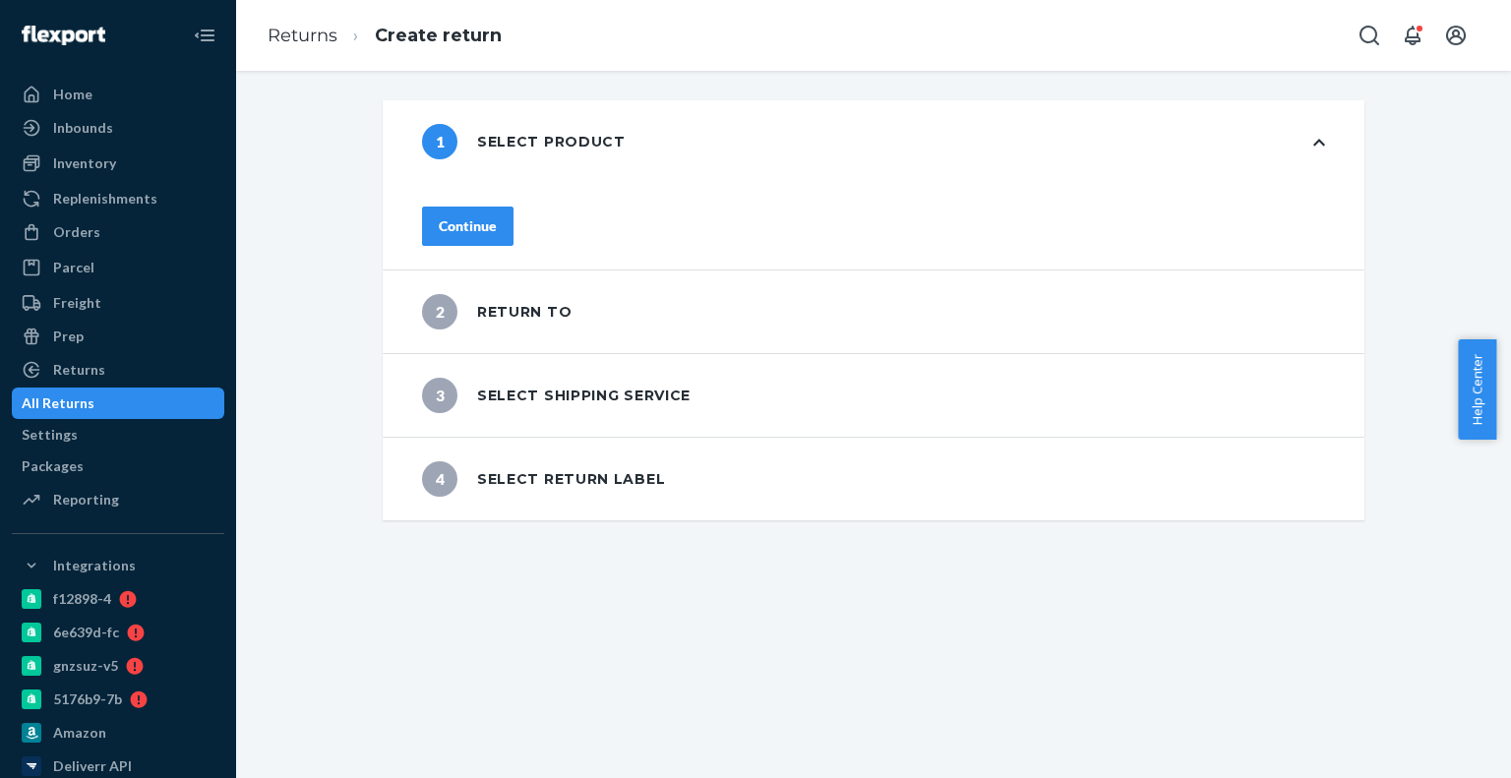
click at [513, 235] on button "Continue" at bounding box center [468, 226] width 92 height 39
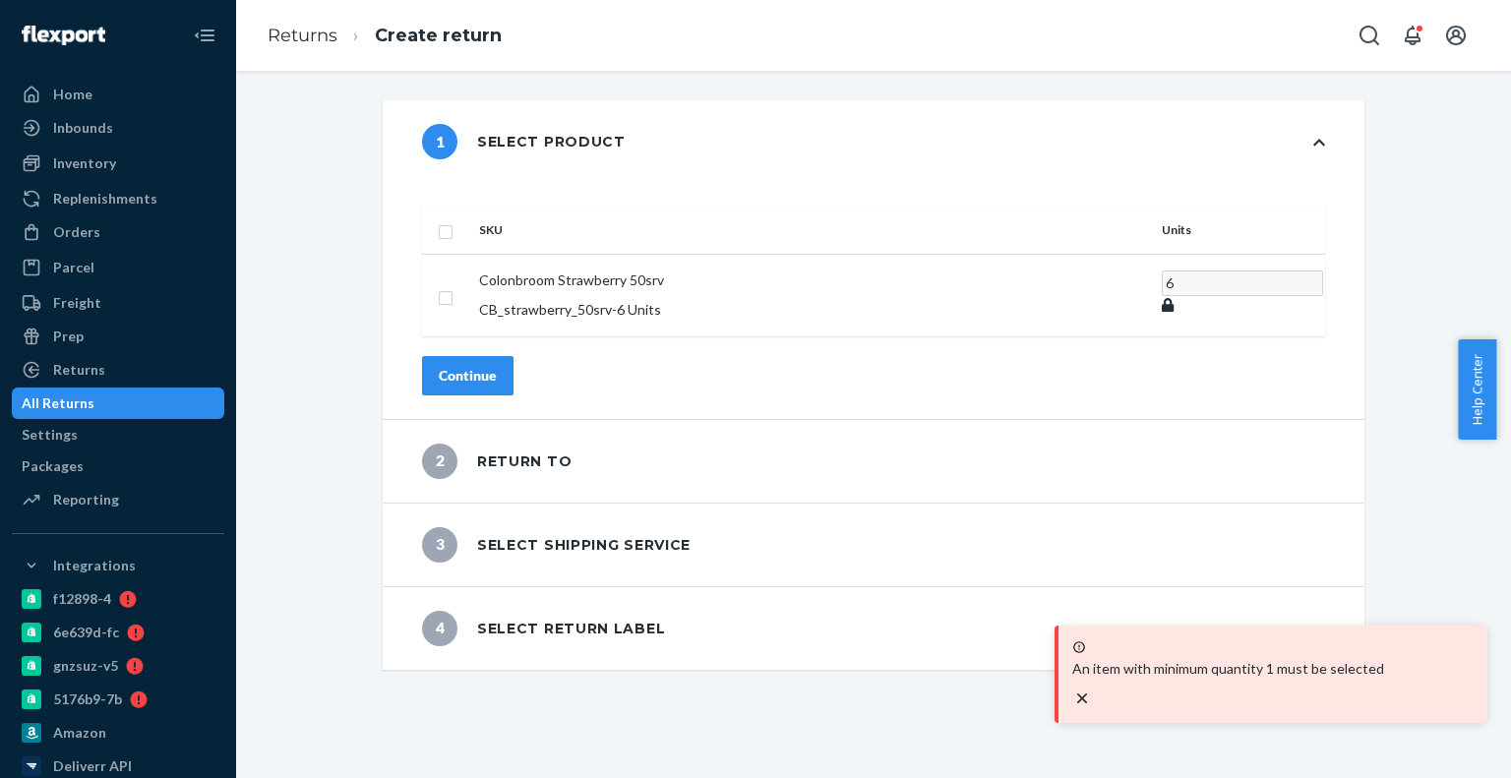
click at [454, 219] on input "checkbox" at bounding box center [446, 229] width 16 height 21
checkbox input "true"
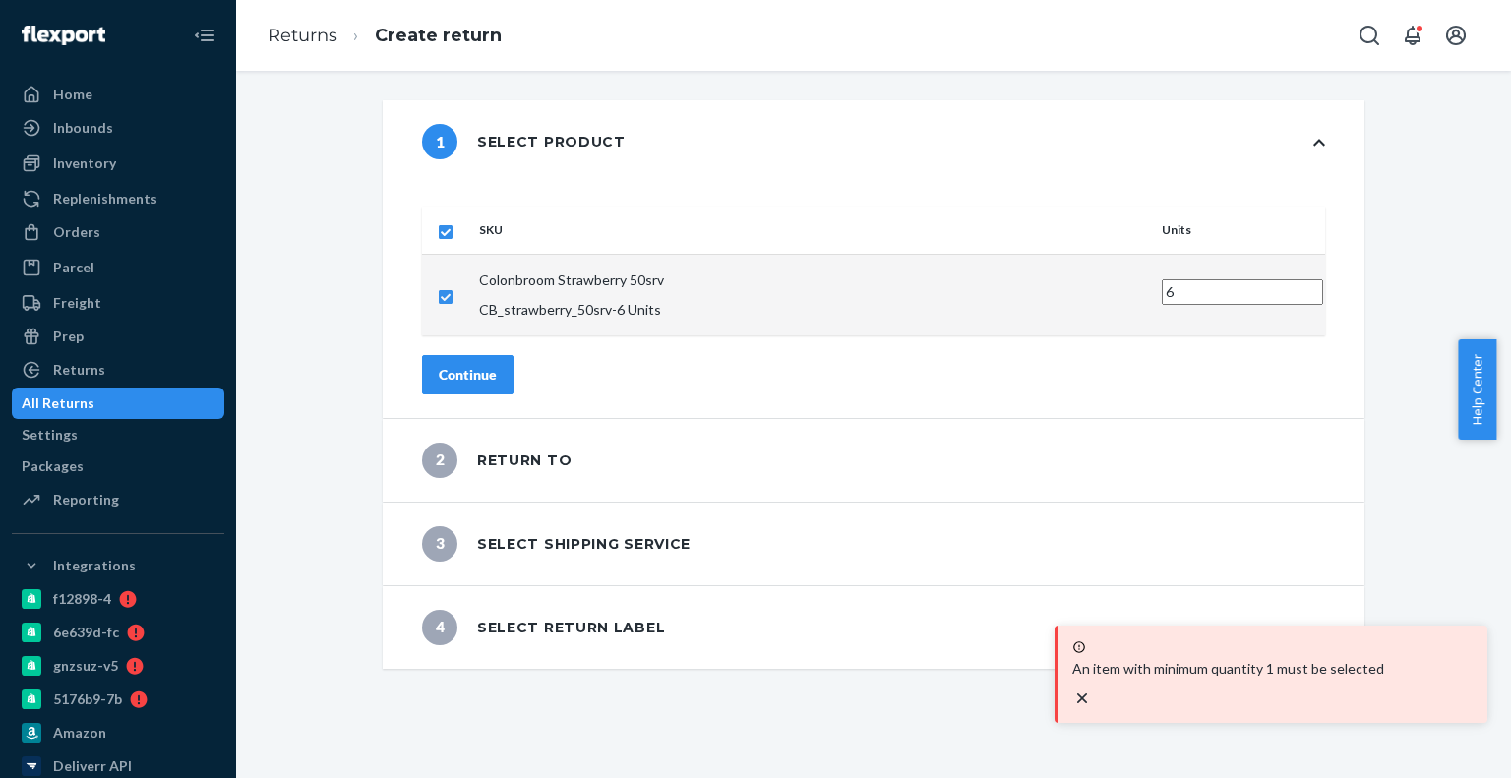
click at [497, 365] on div "Continue" at bounding box center [468, 375] width 58 height 20
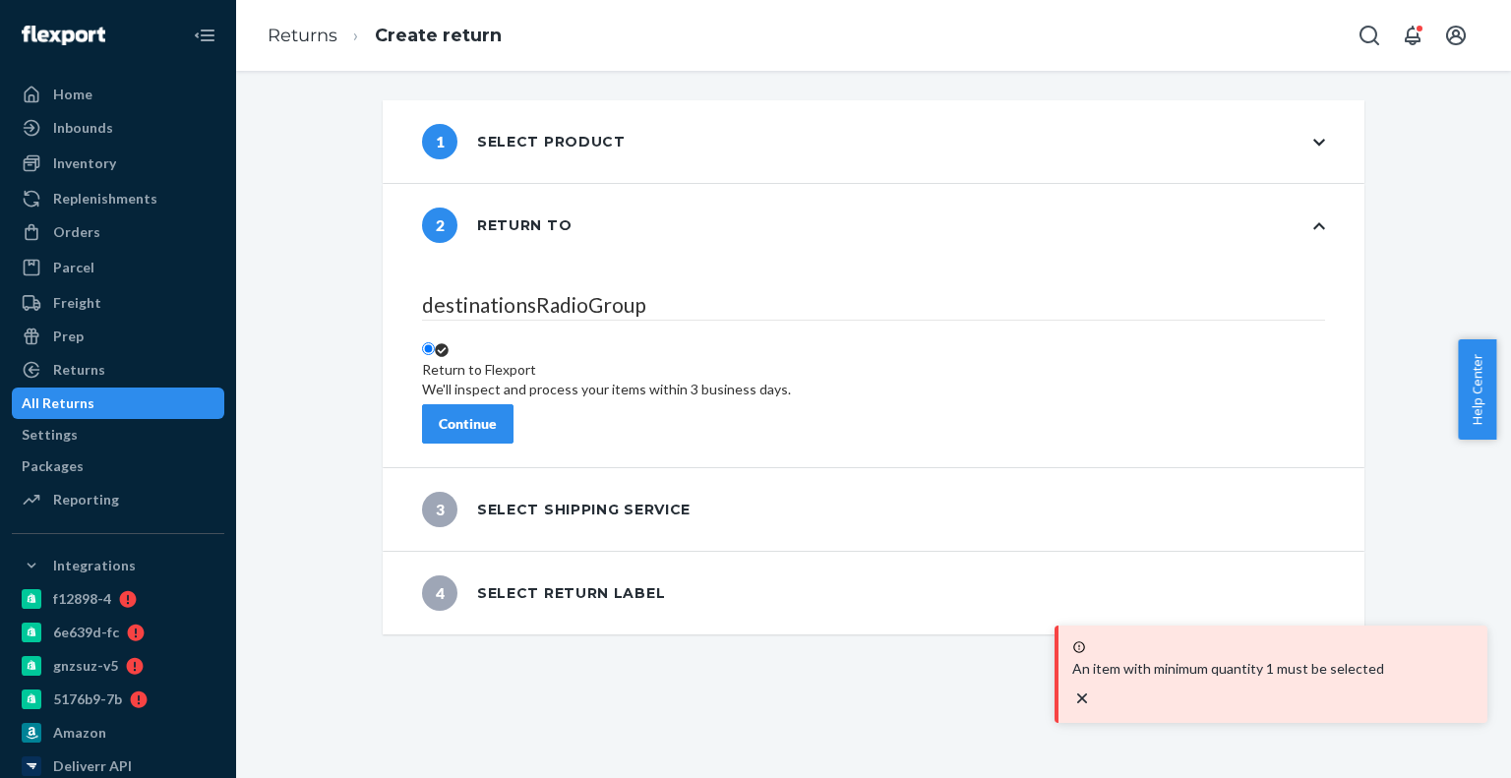
click at [523, 386] on div "destinationsRadioGroup Return to Flexport We'll inspect and process your items …" at bounding box center [874, 367] width 982 height 201
click at [497, 414] on div "Continue" at bounding box center [468, 424] width 58 height 20
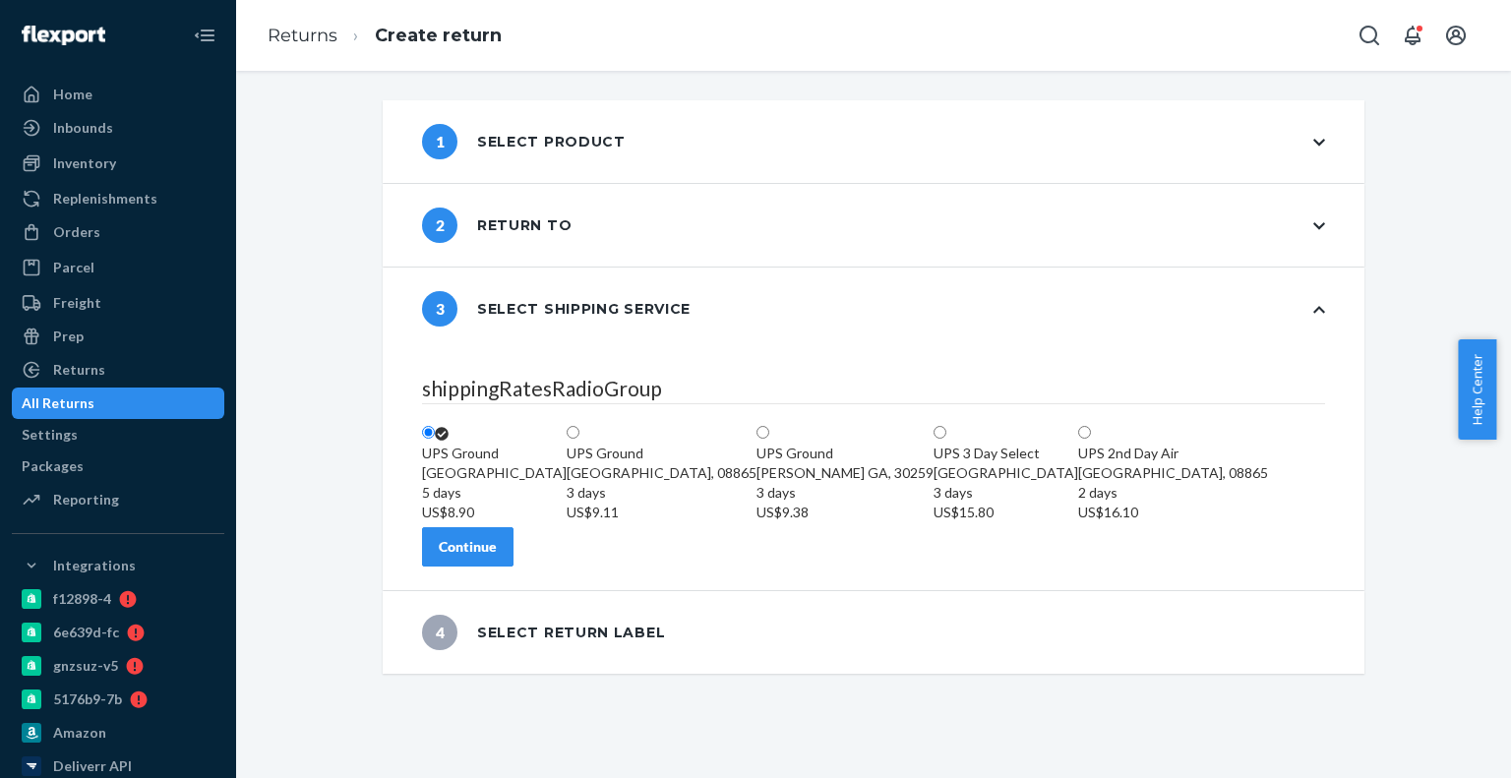
click at [514, 567] on button "Continue" at bounding box center [468, 546] width 92 height 39
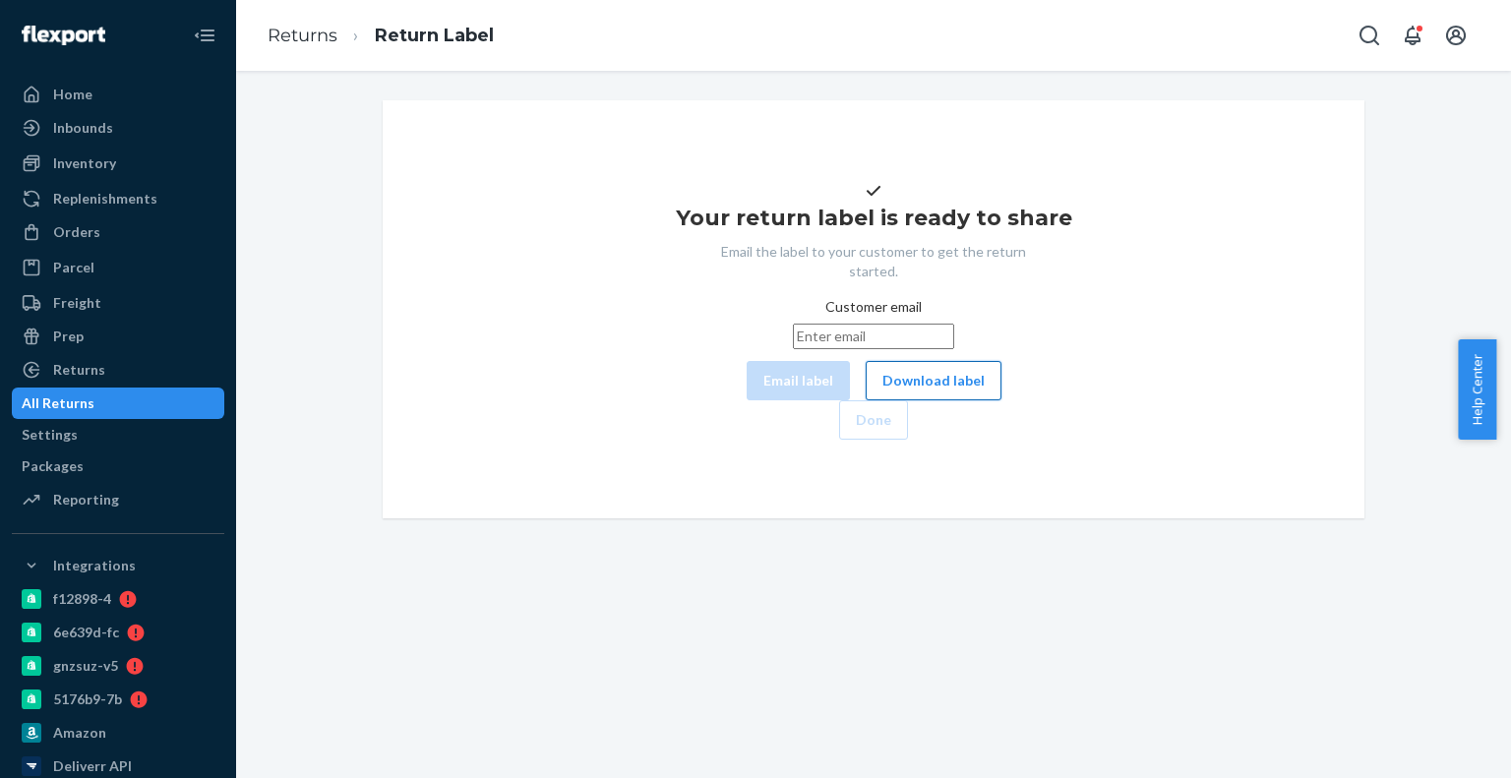
click at [866, 400] on button "Download label" at bounding box center [934, 380] width 136 height 39
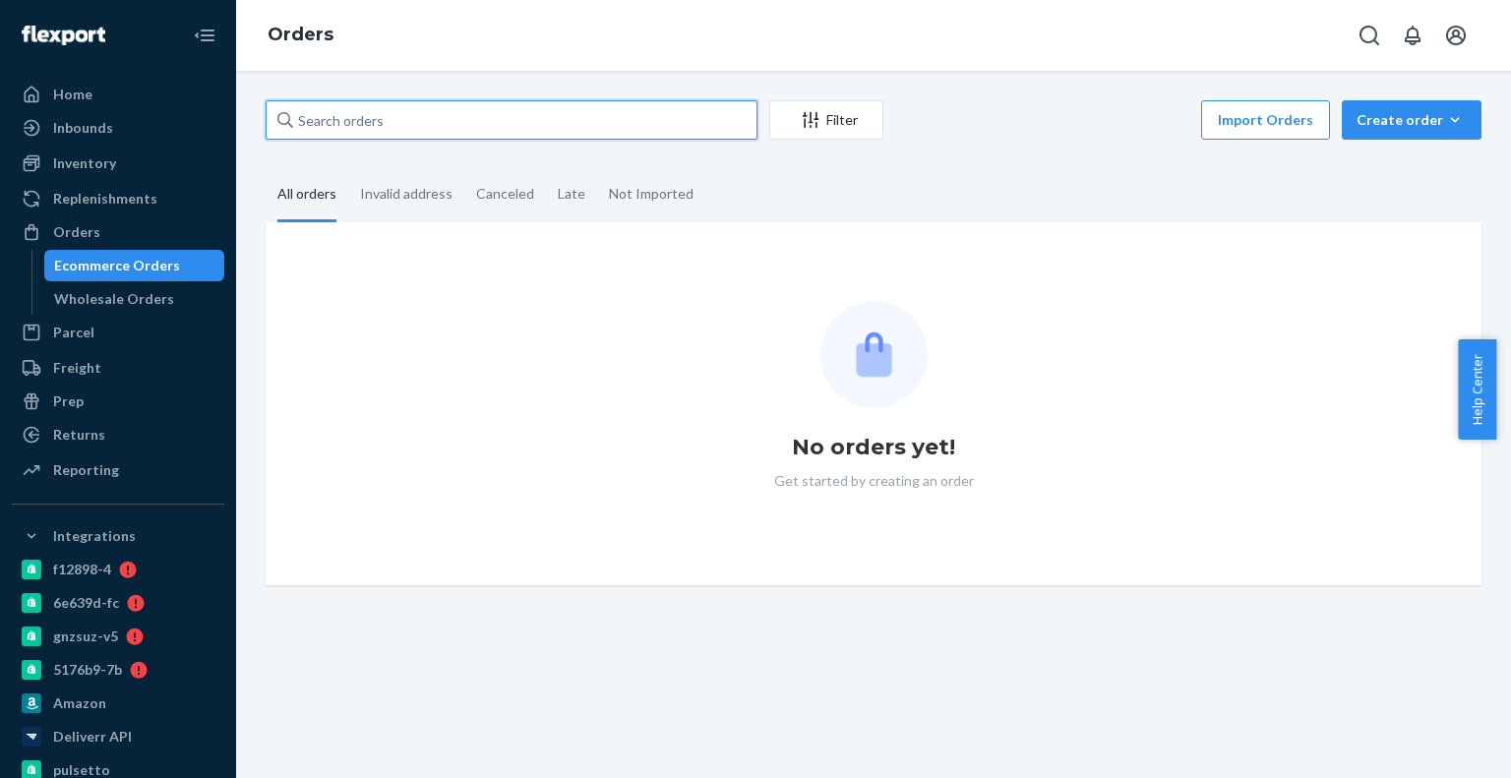
click at [346, 133] on input "text" at bounding box center [512, 119] width 492 height 39
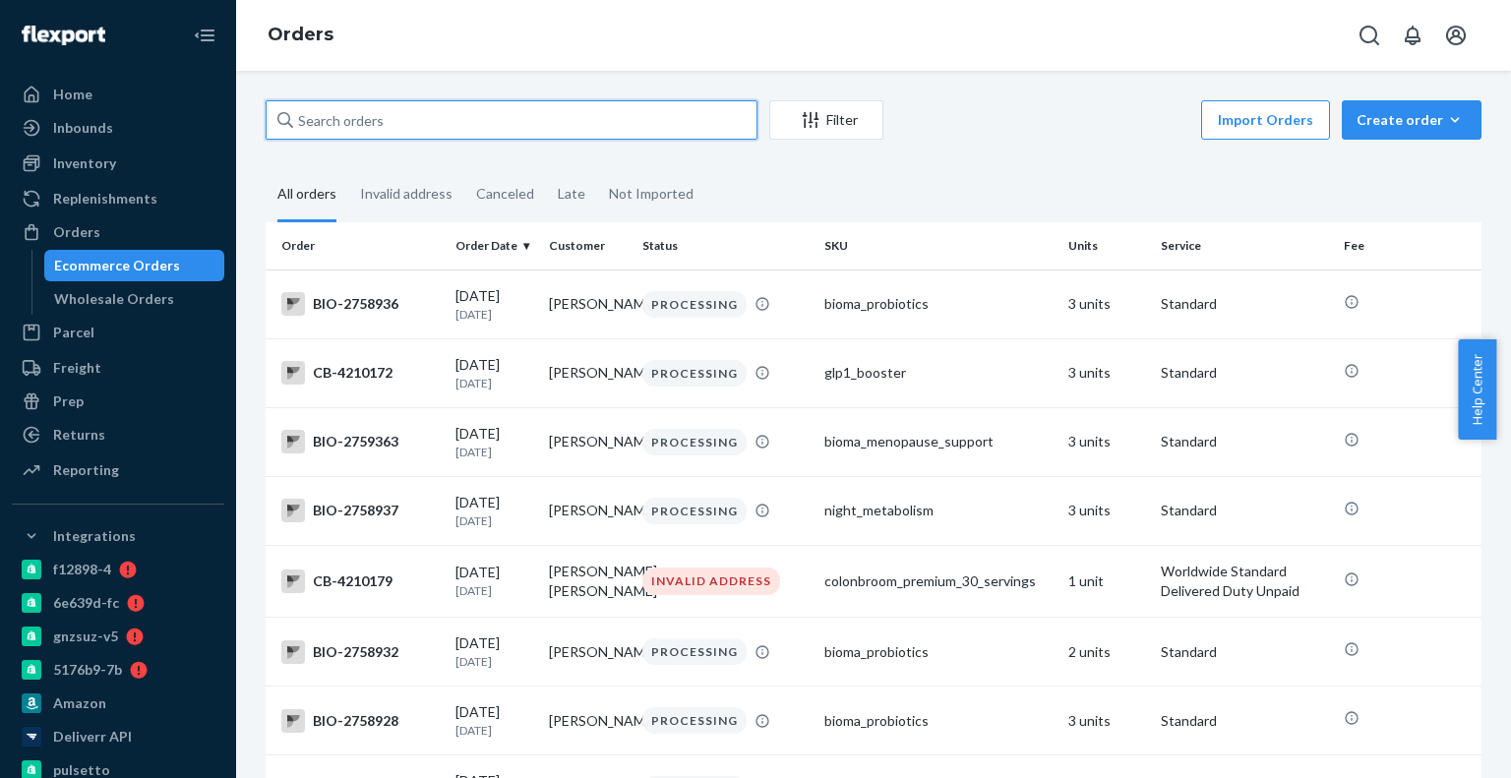
paste input "4066542"
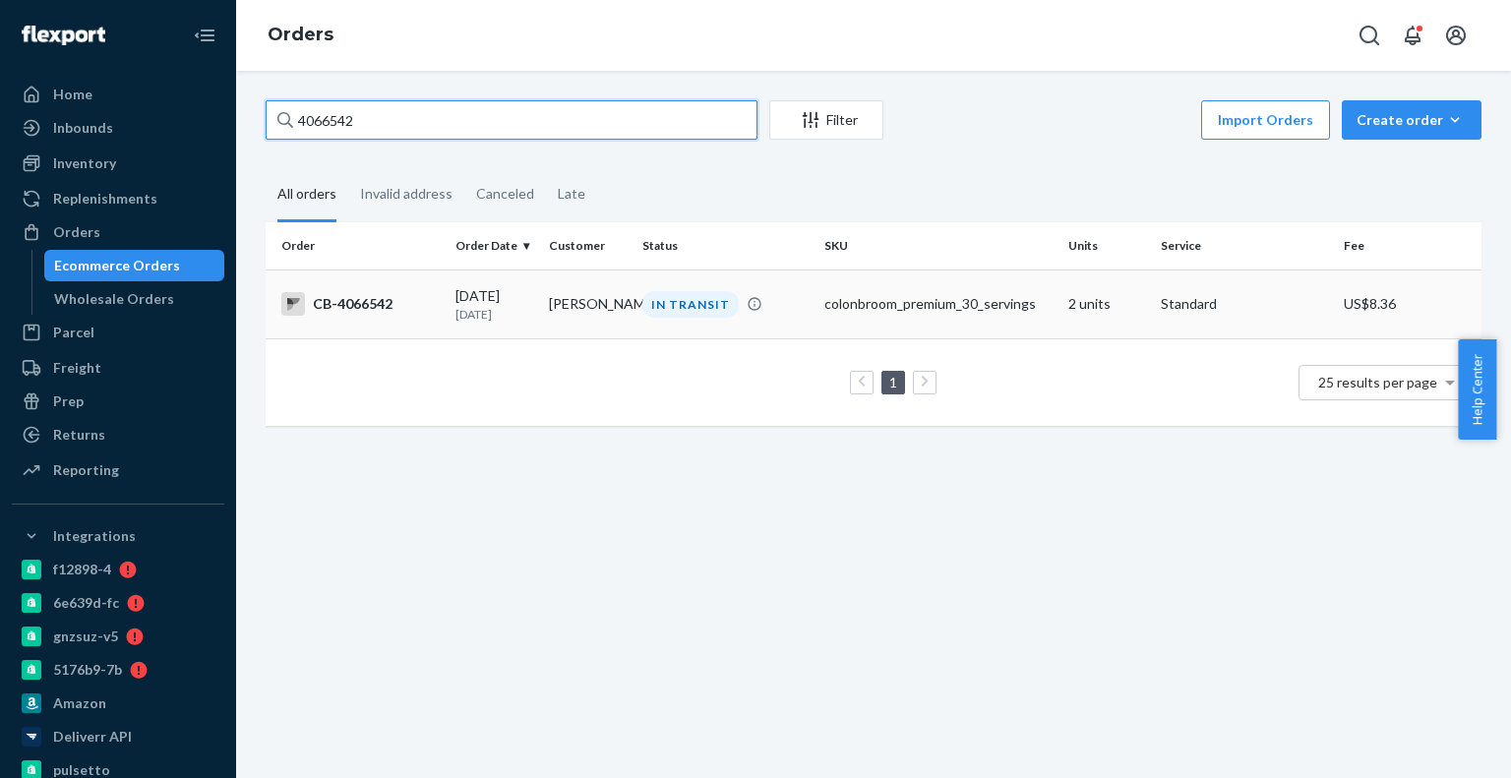
type input "4066542"
click at [364, 306] on div "CB-4066542" at bounding box center [360, 304] width 158 height 24
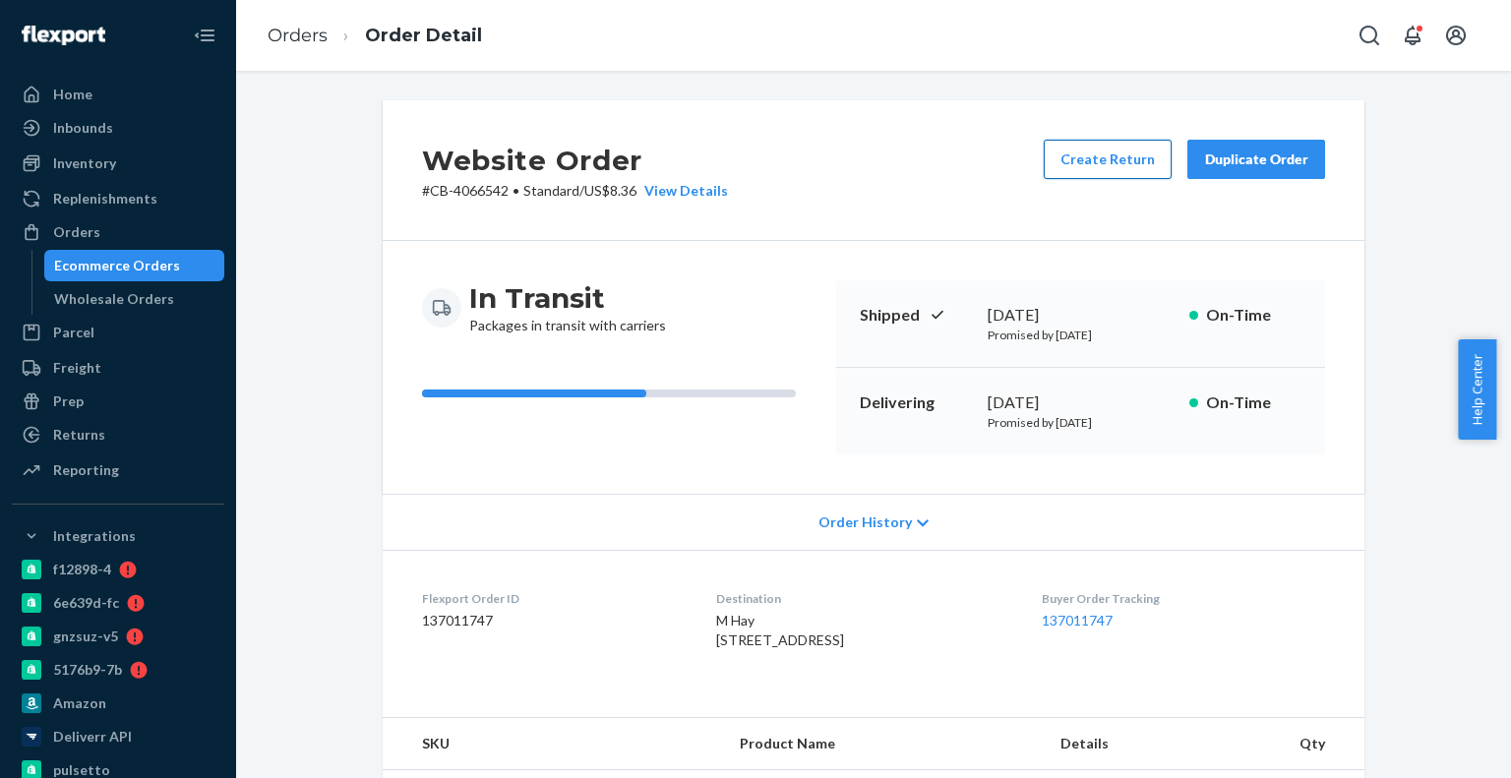
click at [1112, 177] on button "Create Return" at bounding box center [1108, 159] width 128 height 39
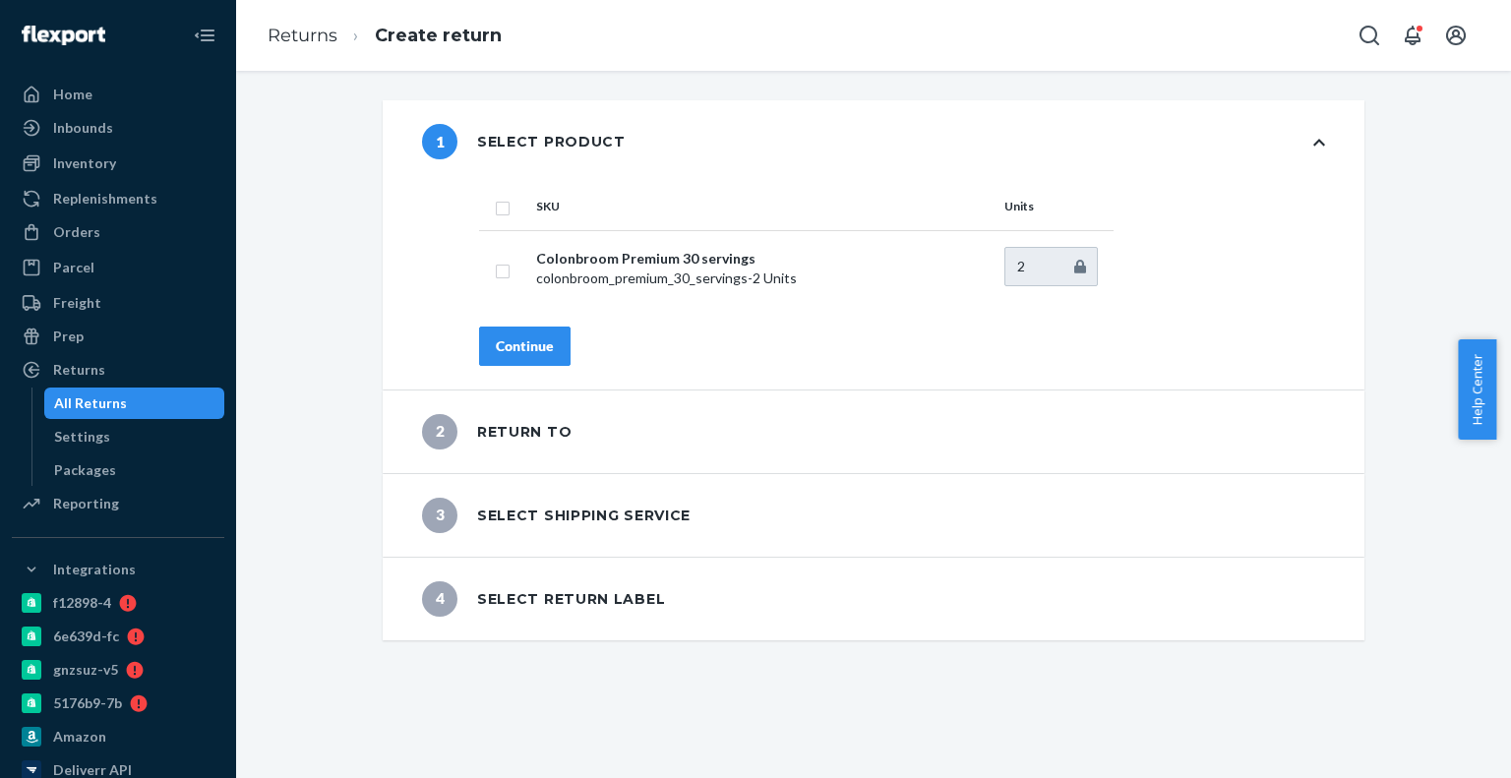
click at [495, 212] on input "checkbox" at bounding box center [503, 206] width 16 height 21
checkbox input "true"
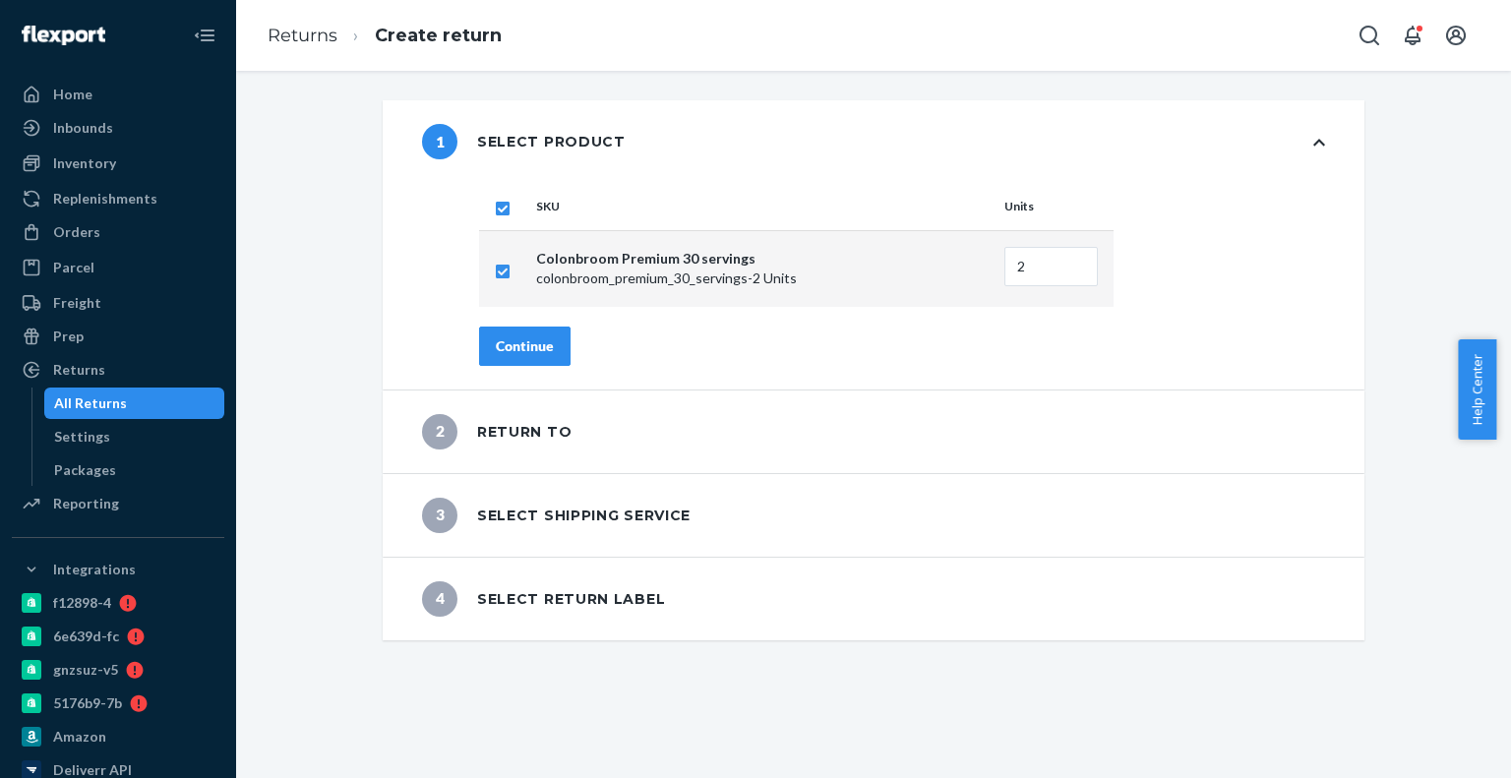
click at [553, 391] on div "2 Return to" at bounding box center [874, 432] width 982 height 83
click at [536, 352] on div "Continue" at bounding box center [525, 347] width 58 height 20
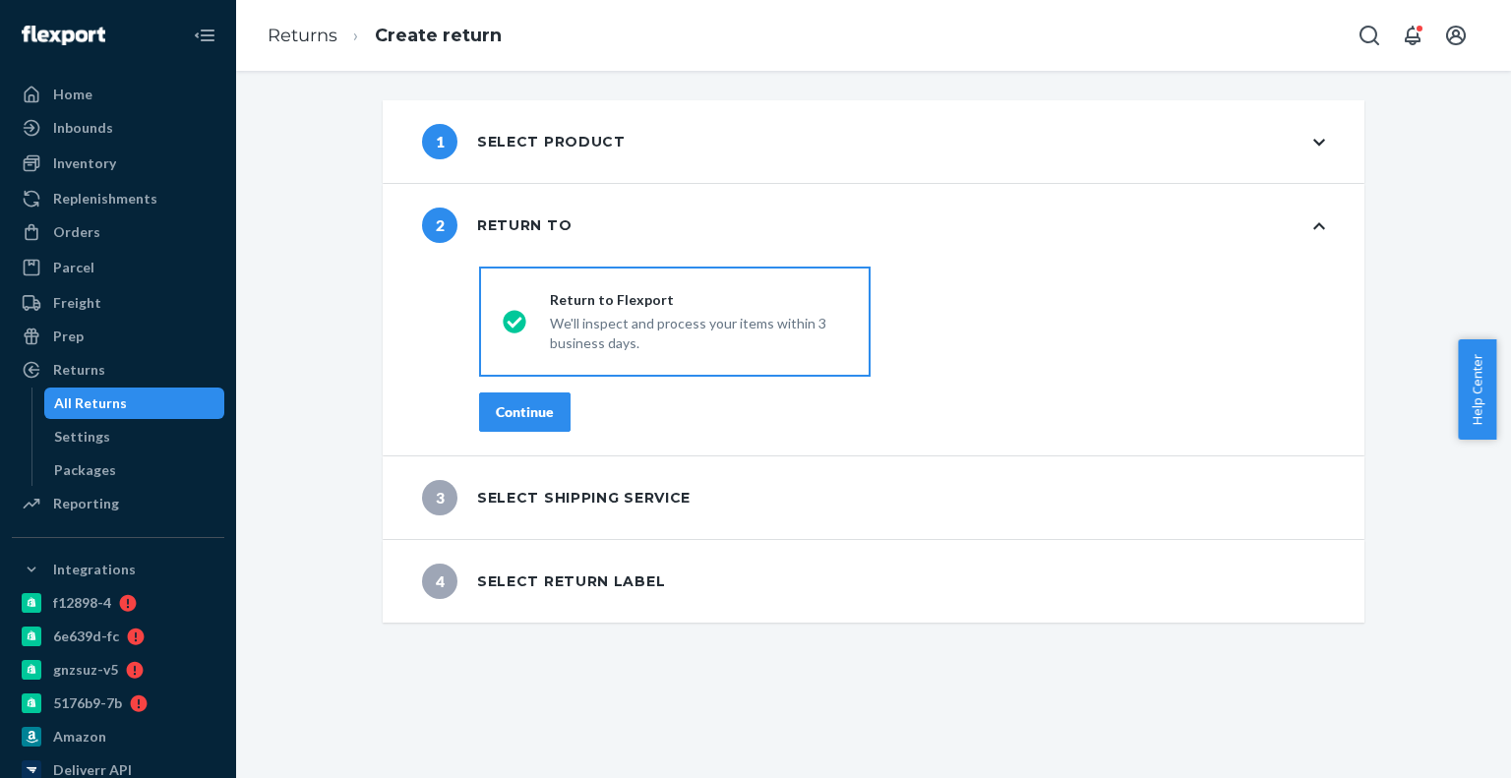
click at [536, 409] on div "Continue" at bounding box center [525, 412] width 58 height 20
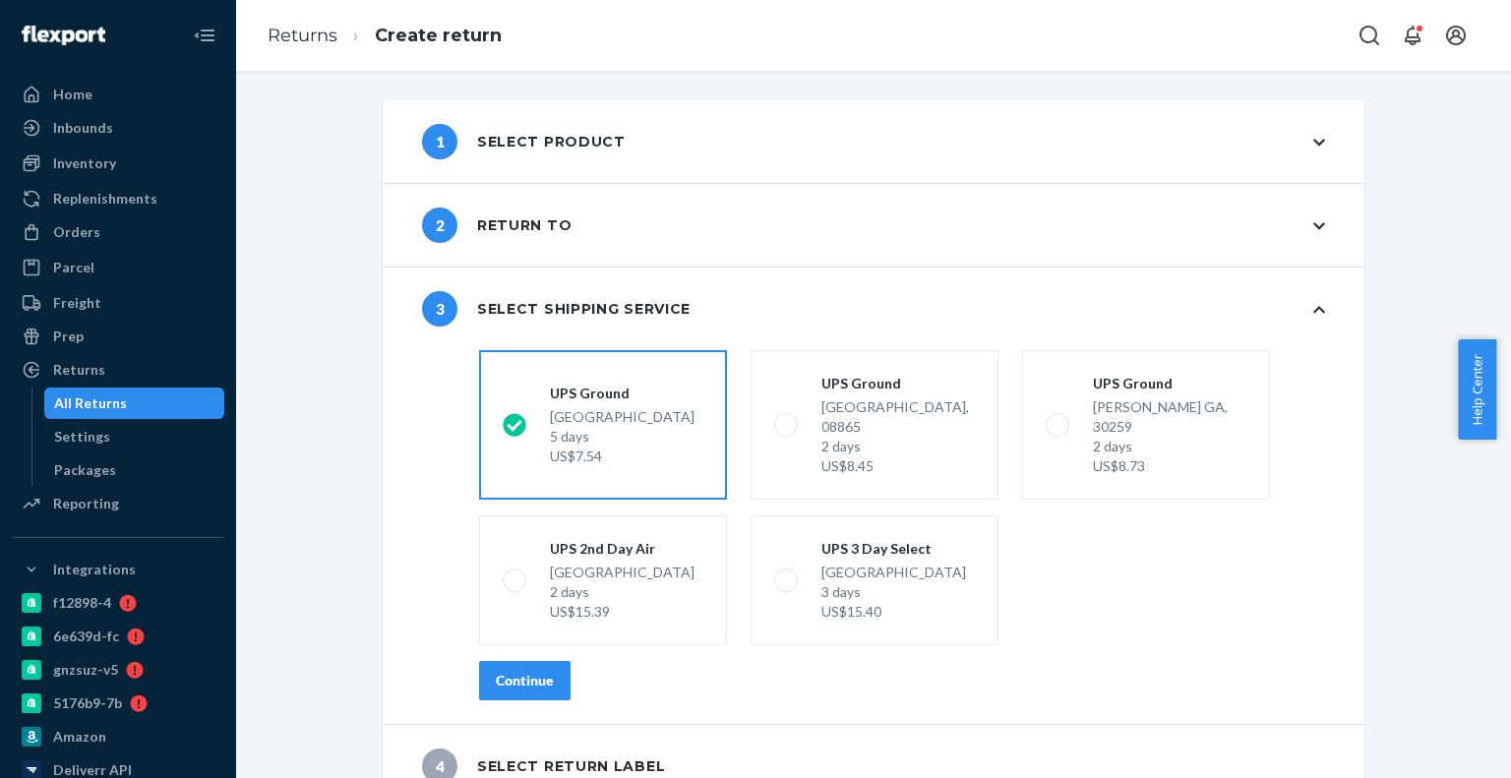
drag, startPoint x: 565, startPoint y: 645, endPoint x: 559, endPoint y: 656, distance: 12.3
click at [565, 661] on div "Continue" at bounding box center [902, 680] width 846 height 39
click at [550, 664] on button "Continue" at bounding box center [525, 680] width 92 height 39
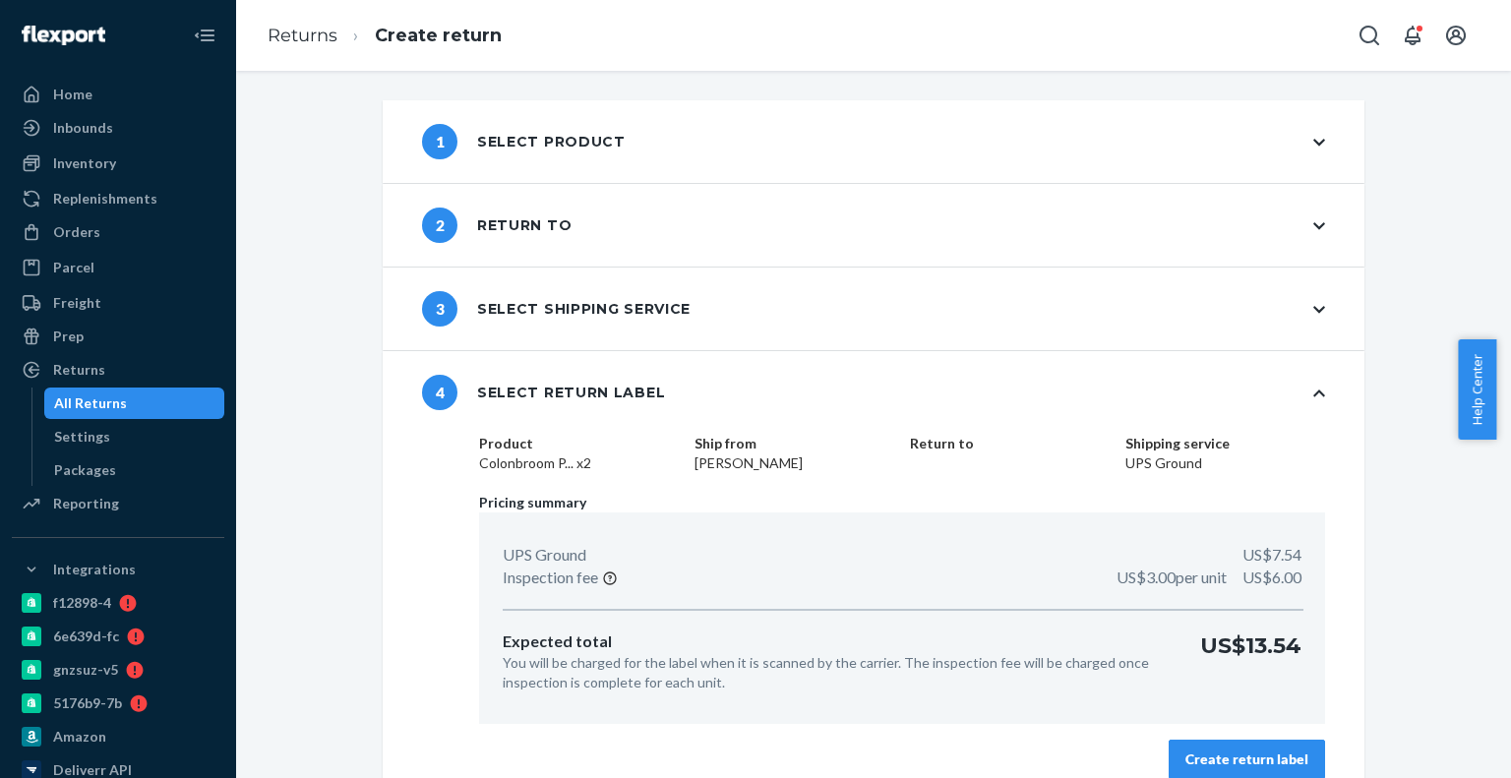
click at [1188, 773] on button "Create return label" at bounding box center [1247, 759] width 156 height 39
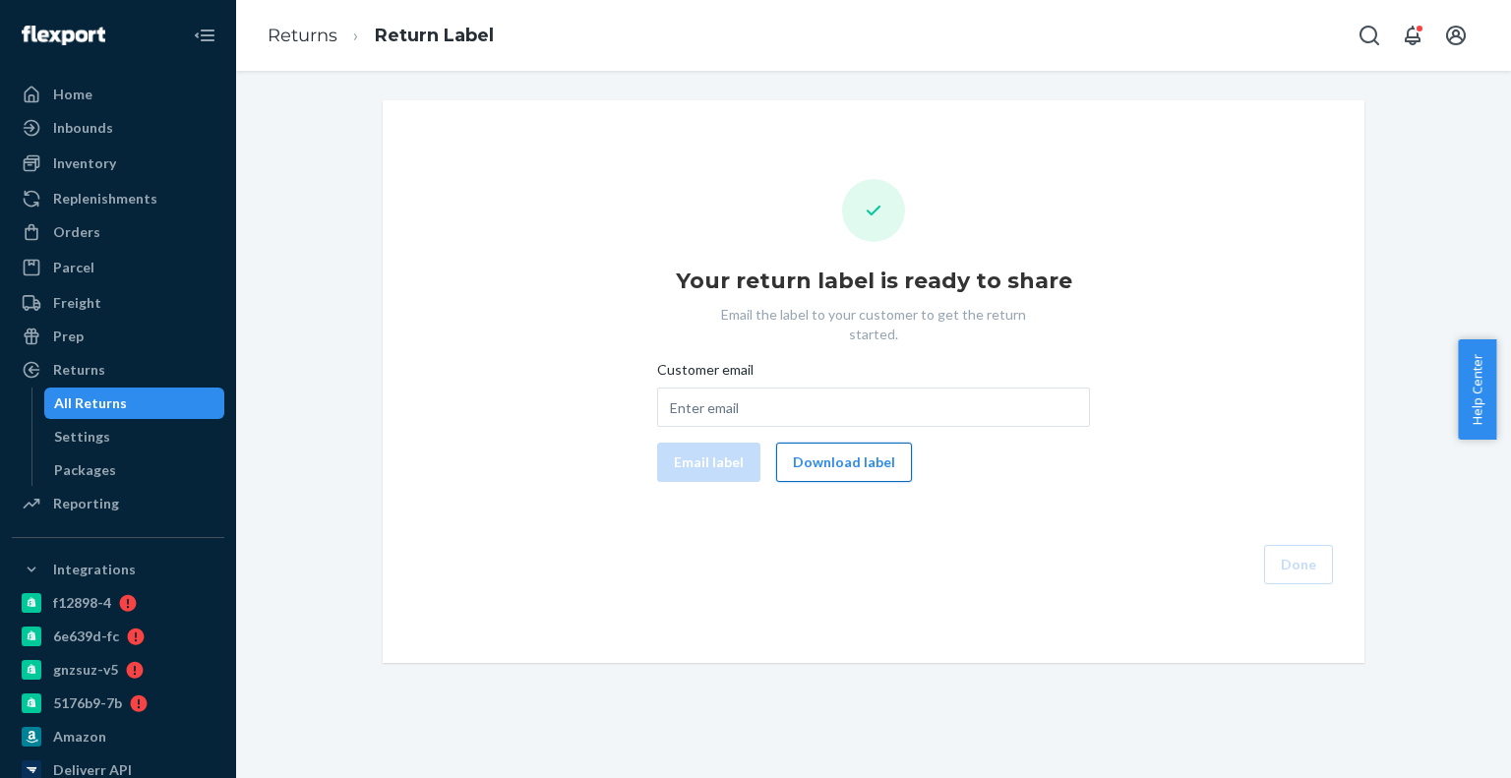
click at [850, 443] on button "Download label" at bounding box center [844, 462] width 136 height 39
